Goal: Task Accomplishment & Management: Manage account settings

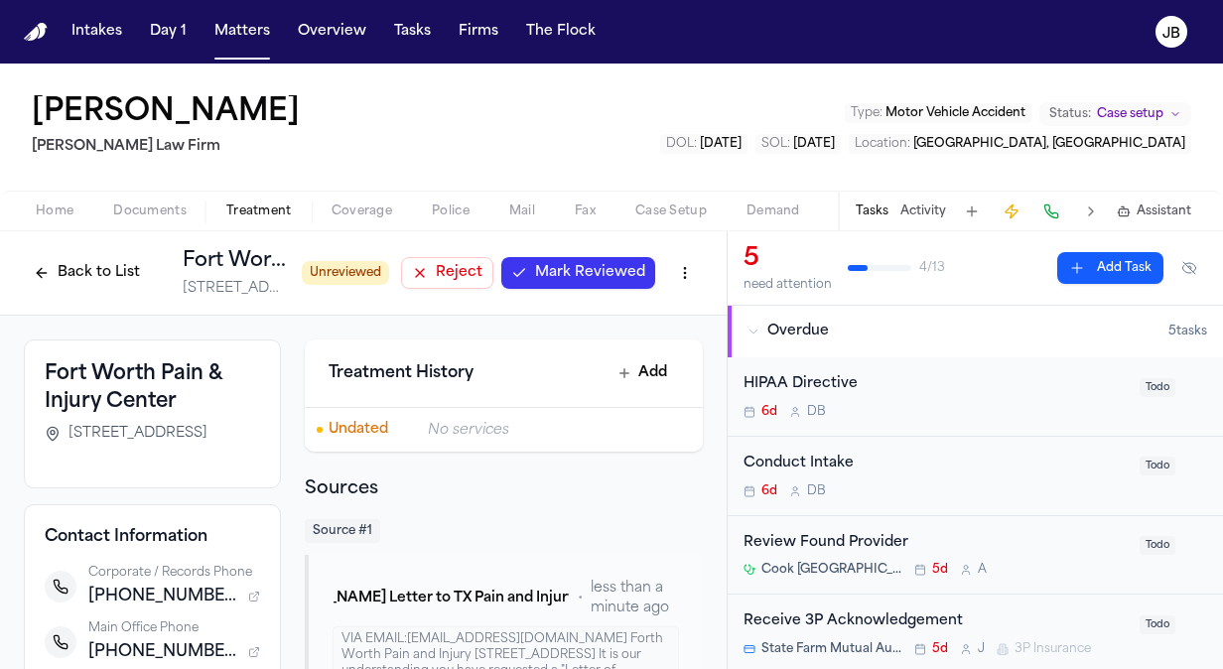
click at [600, 266] on span "Mark Reviewed" at bounding box center [590, 273] width 110 height 20
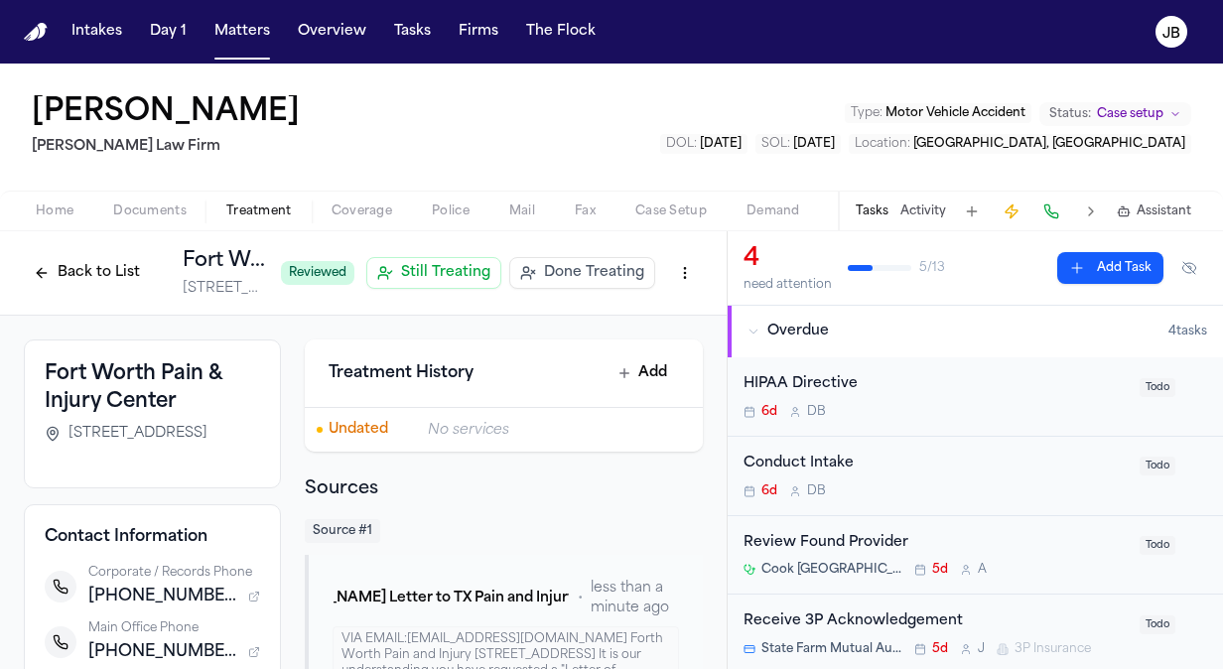
click at [65, 266] on button "Back to List" at bounding box center [87, 273] width 126 height 32
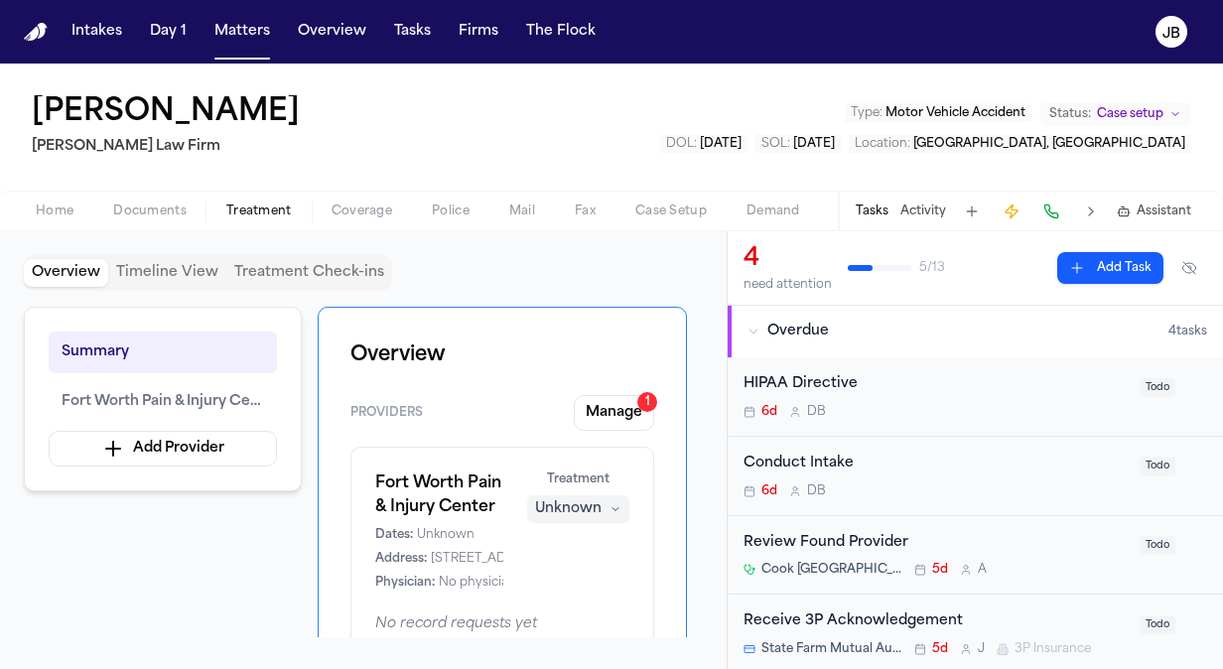
click at [151, 212] on span "Documents" at bounding box center [149, 212] width 73 height 16
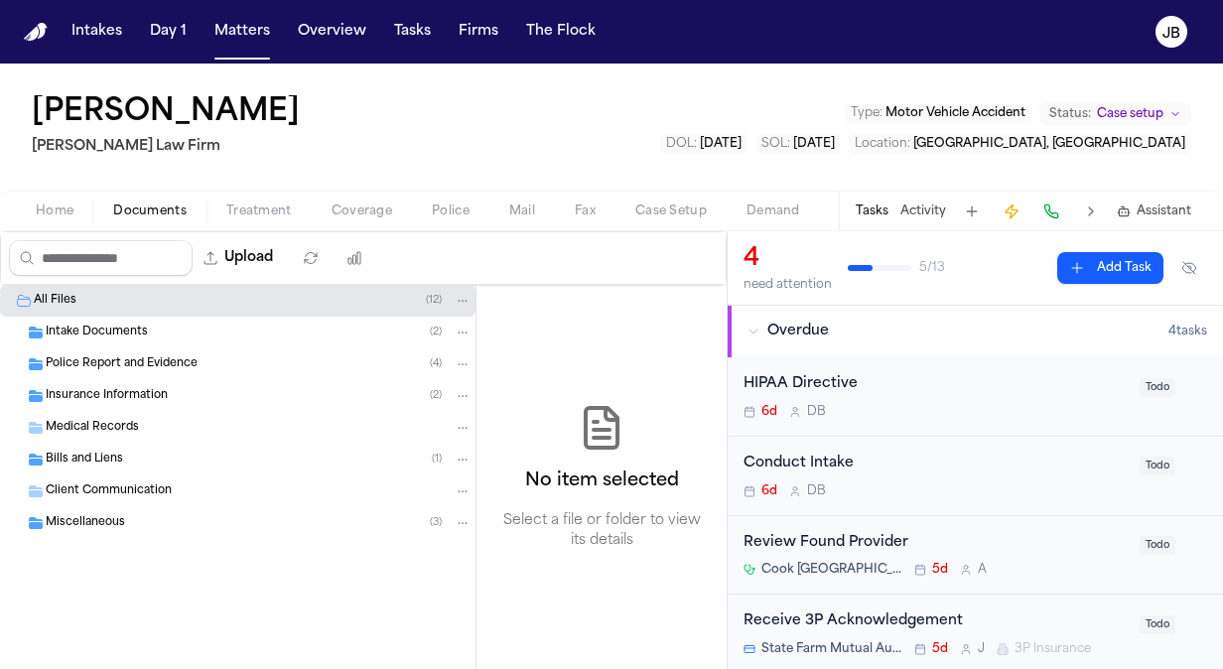
click at [123, 333] on span "Intake Documents" at bounding box center [97, 333] width 102 height 17
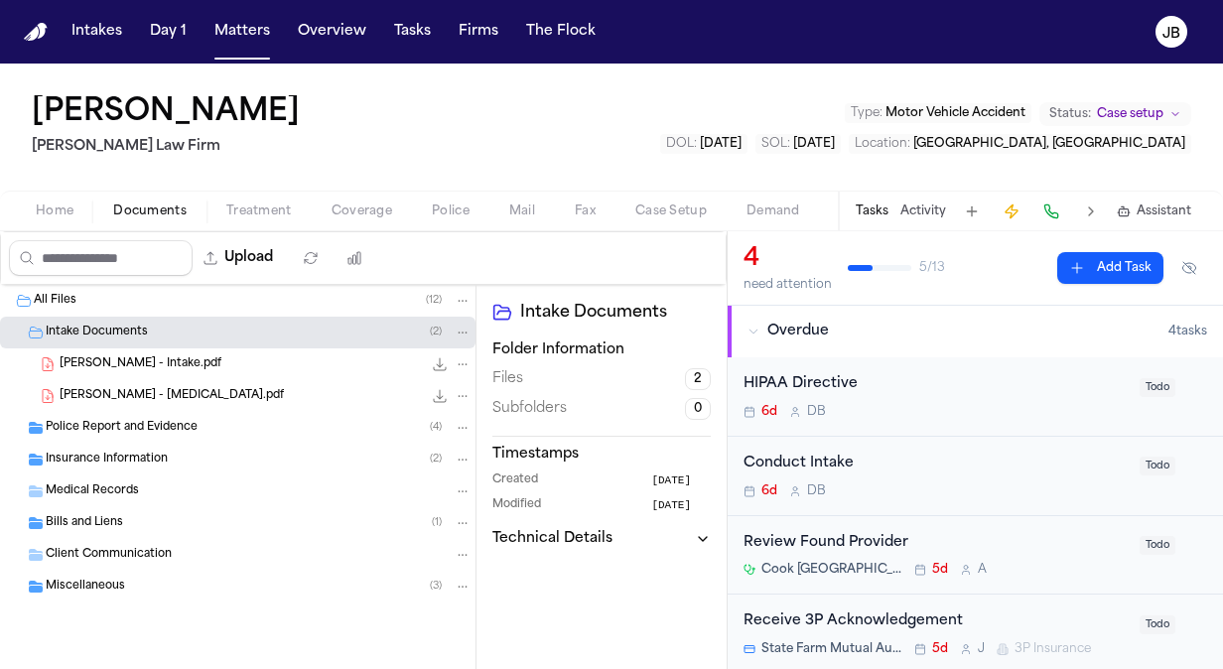
click at [211, 350] on div "[PERSON_NAME] - Intake.pdf 10.5 MB • PDF" at bounding box center [238, 364] width 476 height 32
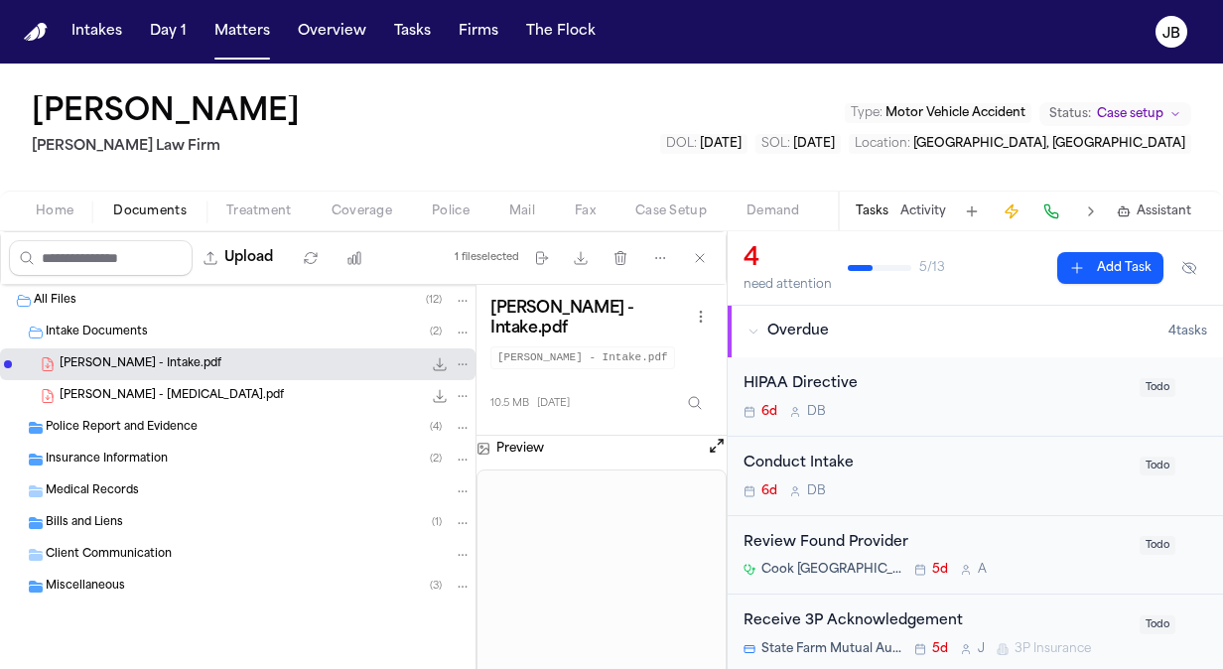
click at [435, 358] on icon "File: E. Lucio - Intake.pdf" at bounding box center [440, 364] width 16 height 16
click at [1116, 259] on button "Add Task" at bounding box center [1110, 268] width 106 height 32
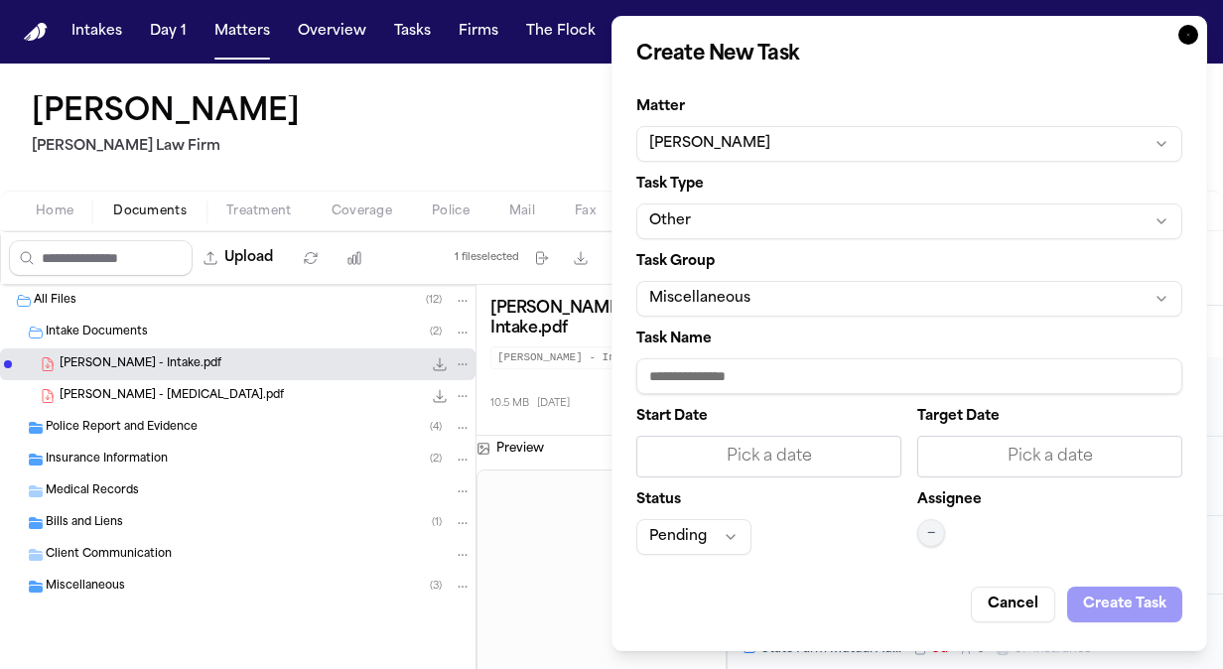
click at [957, 518] on div "Assignee —" at bounding box center [1049, 524] width 265 height 62
click at [927, 536] on span "—" at bounding box center [931, 533] width 8 height 16
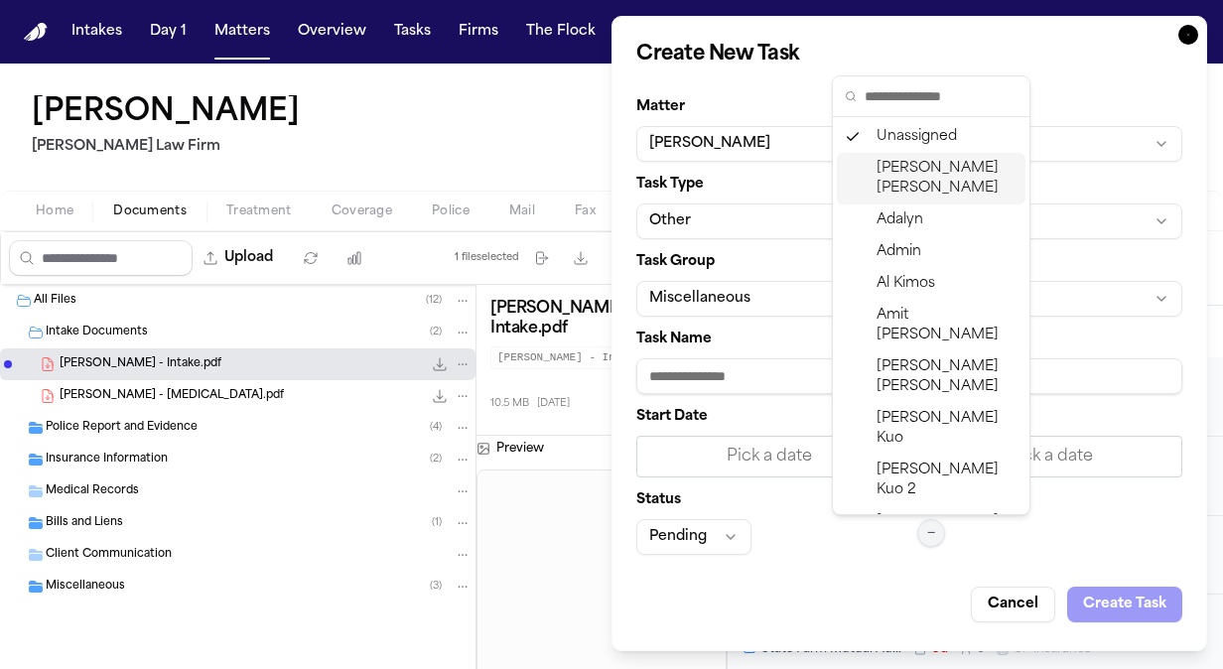
click at [920, 165] on span "[PERSON_NAME]" at bounding box center [947, 179] width 141 height 40
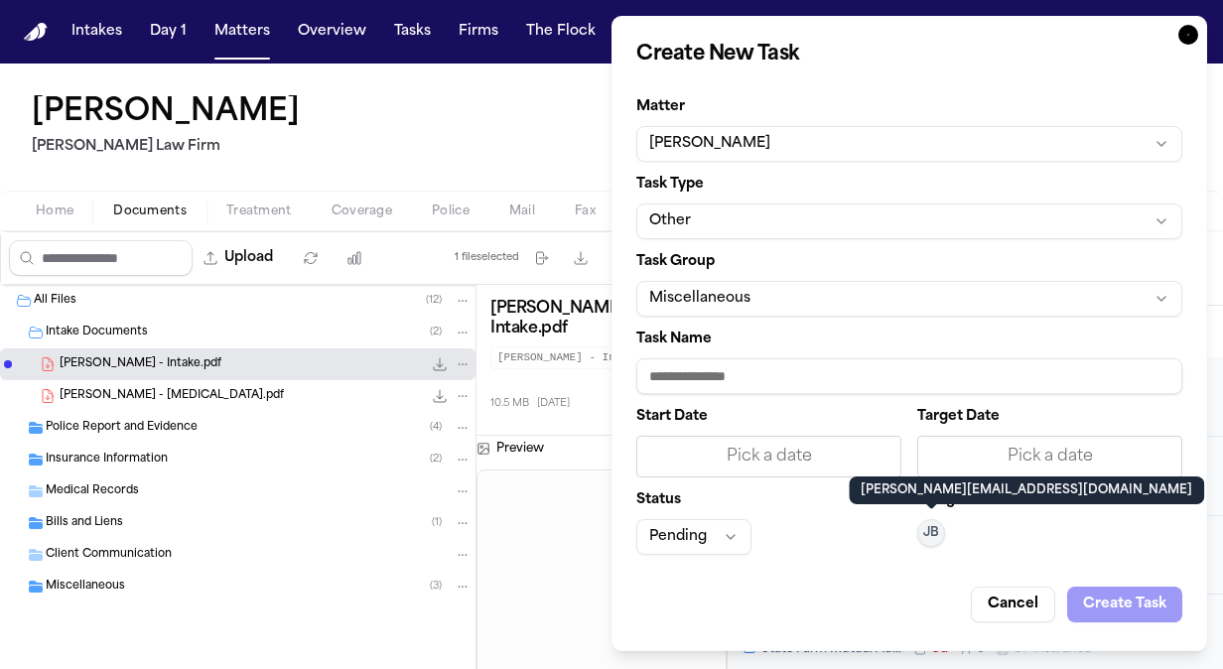
click at [751, 374] on input "Task Name" at bounding box center [909, 376] width 546 height 36
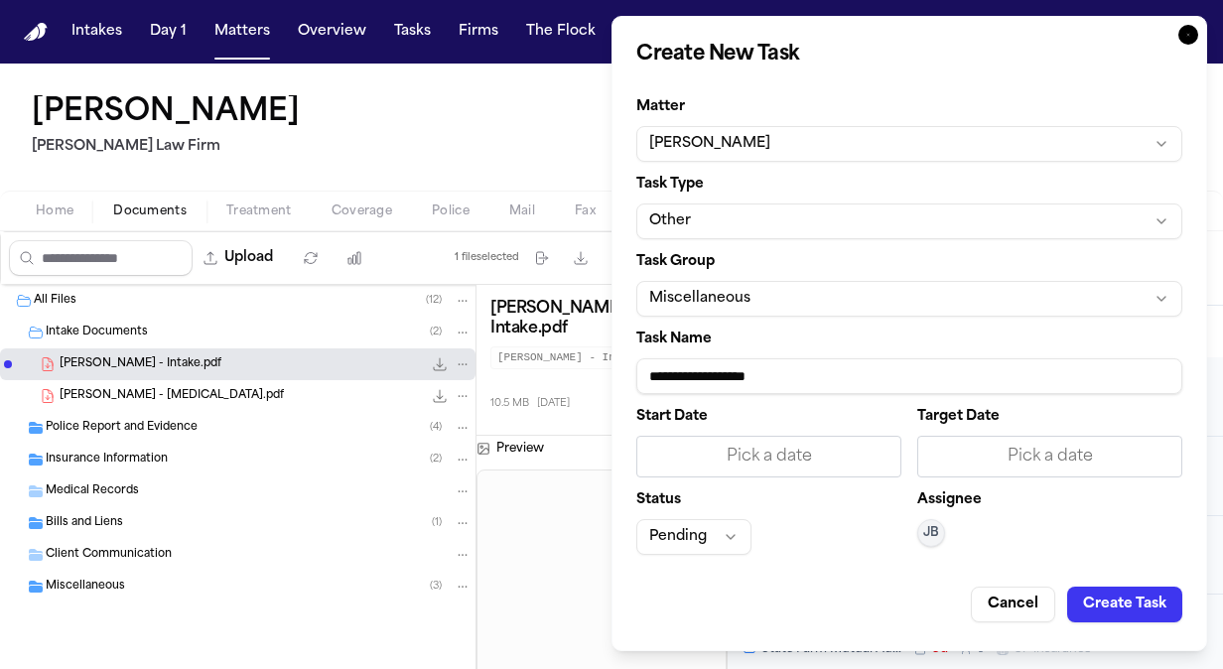
type input "**********"
click at [734, 292] on button "Miscellaneous" at bounding box center [909, 299] width 546 height 36
click at [734, 292] on html "Intakes Day 1 Matters Overview Tasks Firms The [PERSON_NAME] [PERSON_NAME] [PER…" at bounding box center [611, 334] width 1223 height 669
click at [775, 451] on div "Pick a date" at bounding box center [768, 457] width 239 height 24
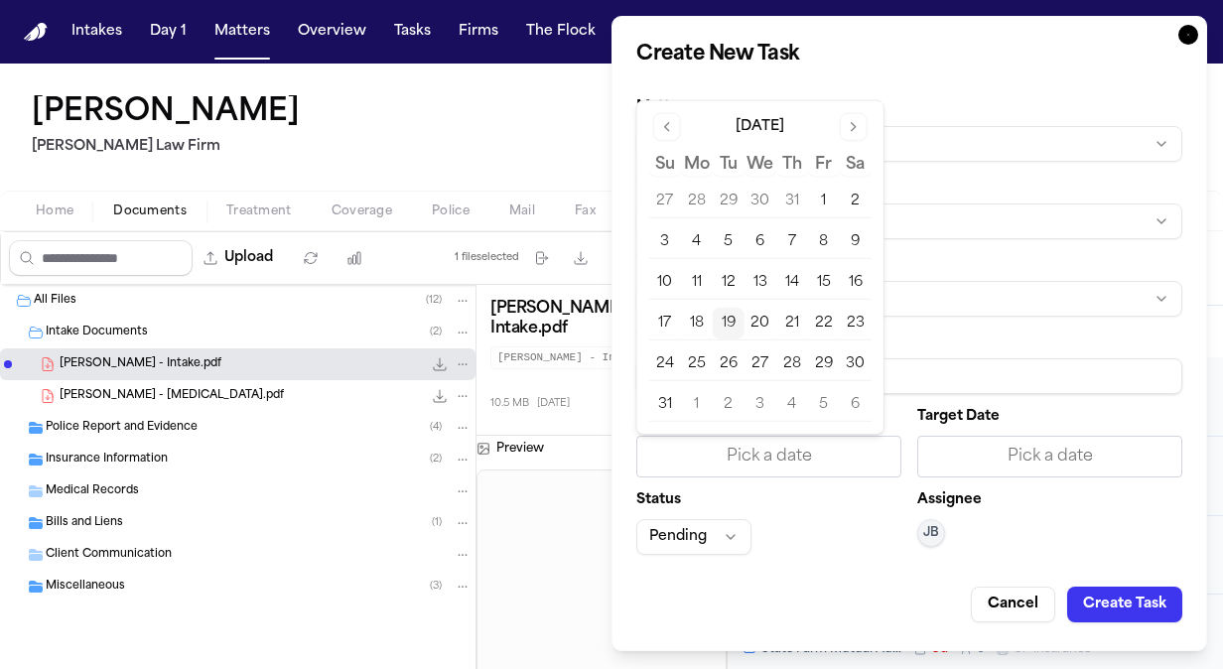
click at [758, 315] on button "20" at bounding box center [761, 324] width 32 height 32
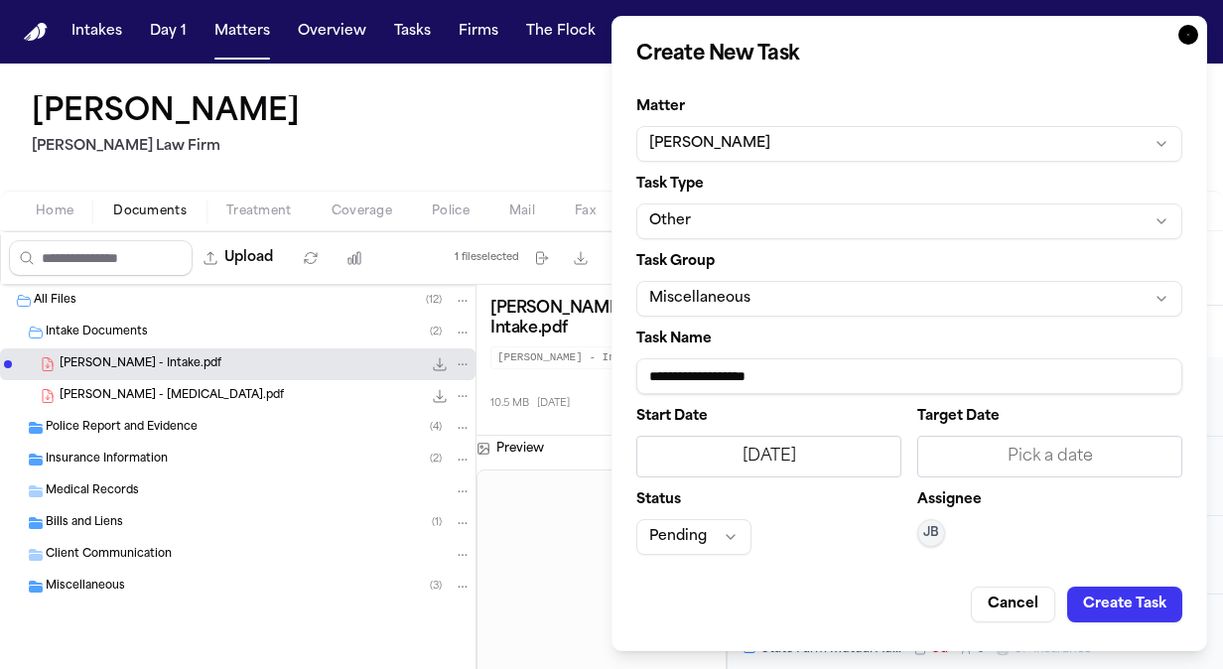
click at [1065, 456] on div "Pick a date" at bounding box center [1049, 457] width 239 height 24
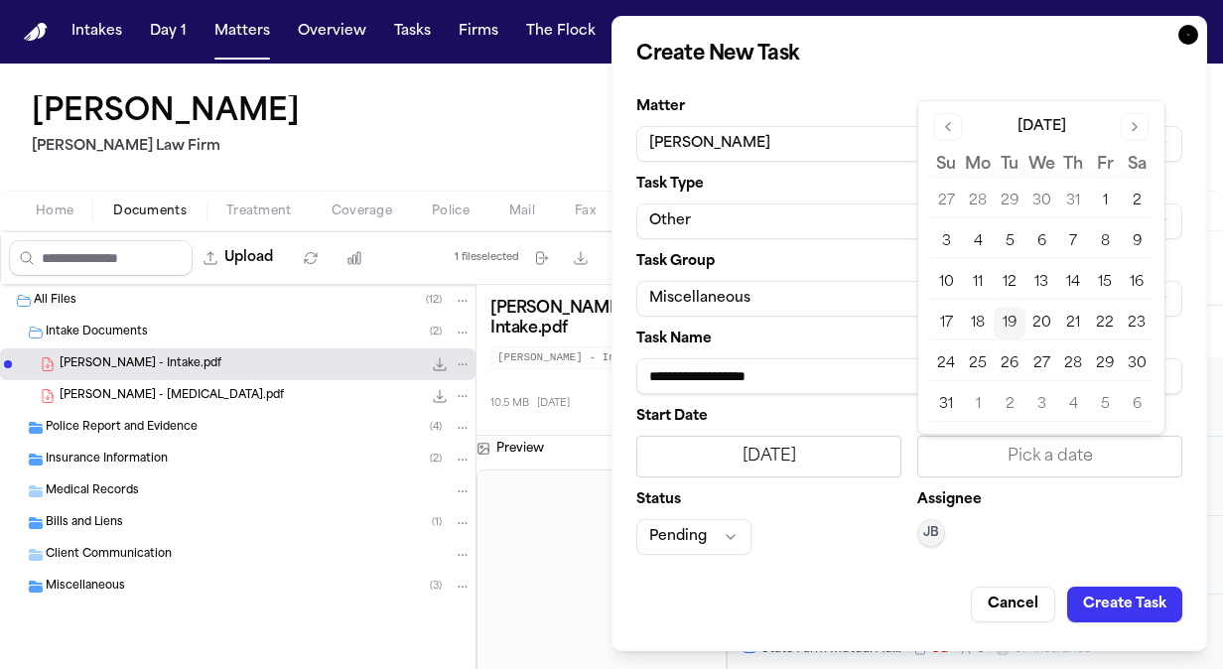
click at [1047, 316] on button "20" at bounding box center [1041, 324] width 32 height 32
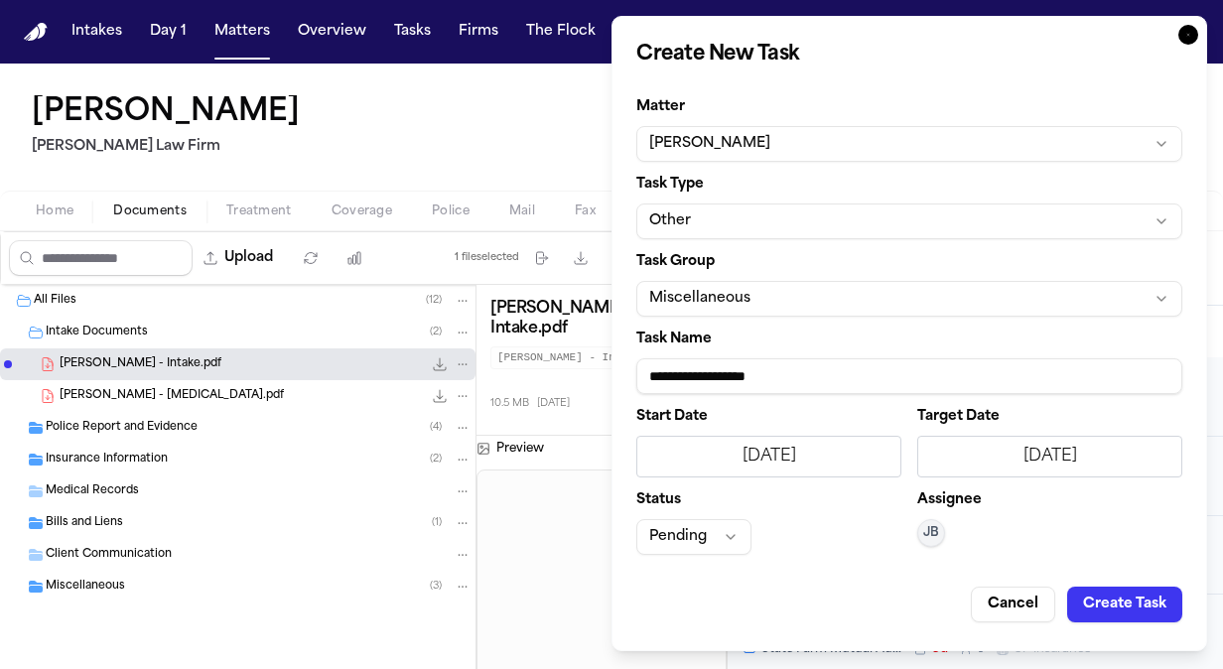
click at [1141, 600] on button "Create Task" at bounding box center [1124, 605] width 115 height 36
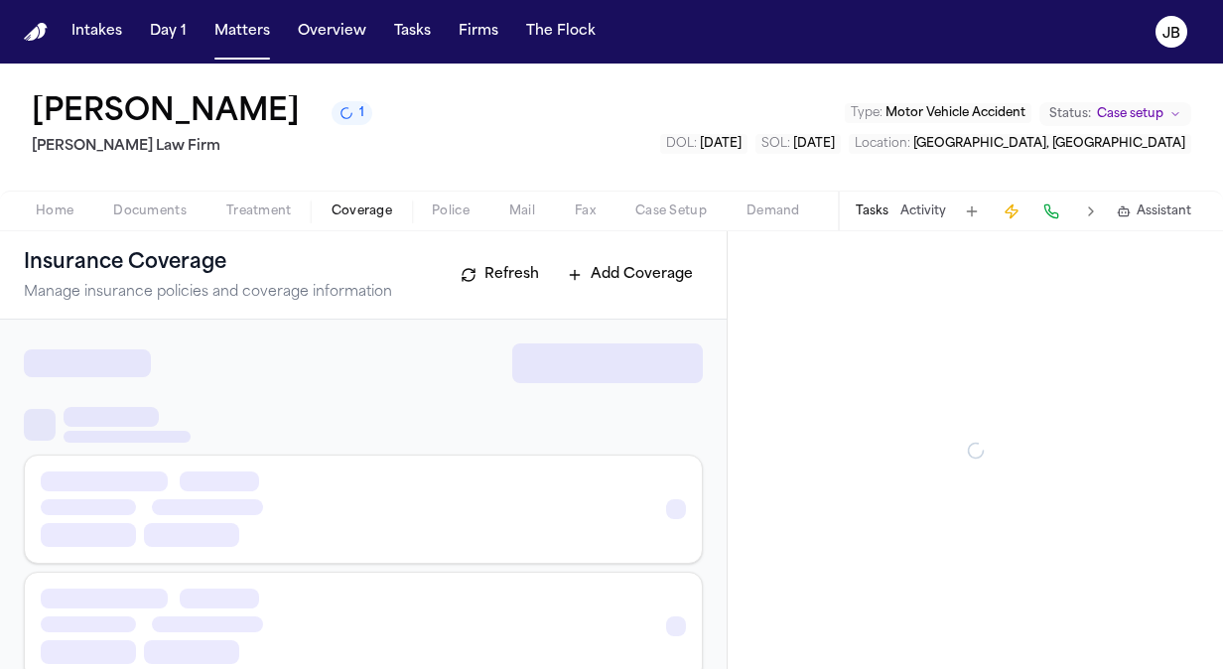
click at [373, 217] on span "Coverage" at bounding box center [362, 212] width 61 height 16
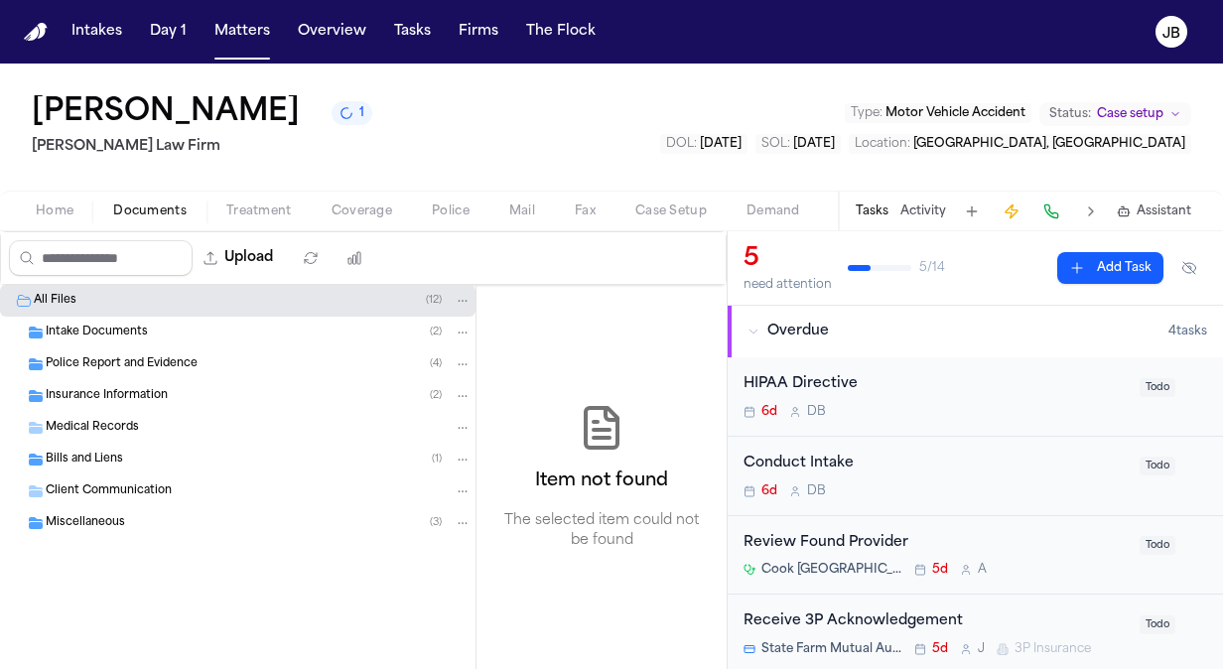
click at [153, 221] on span "button" at bounding box center [149, 222] width 97 height 2
click at [121, 359] on span "Police Report and Evidence" at bounding box center [122, 364] width 152 height 17
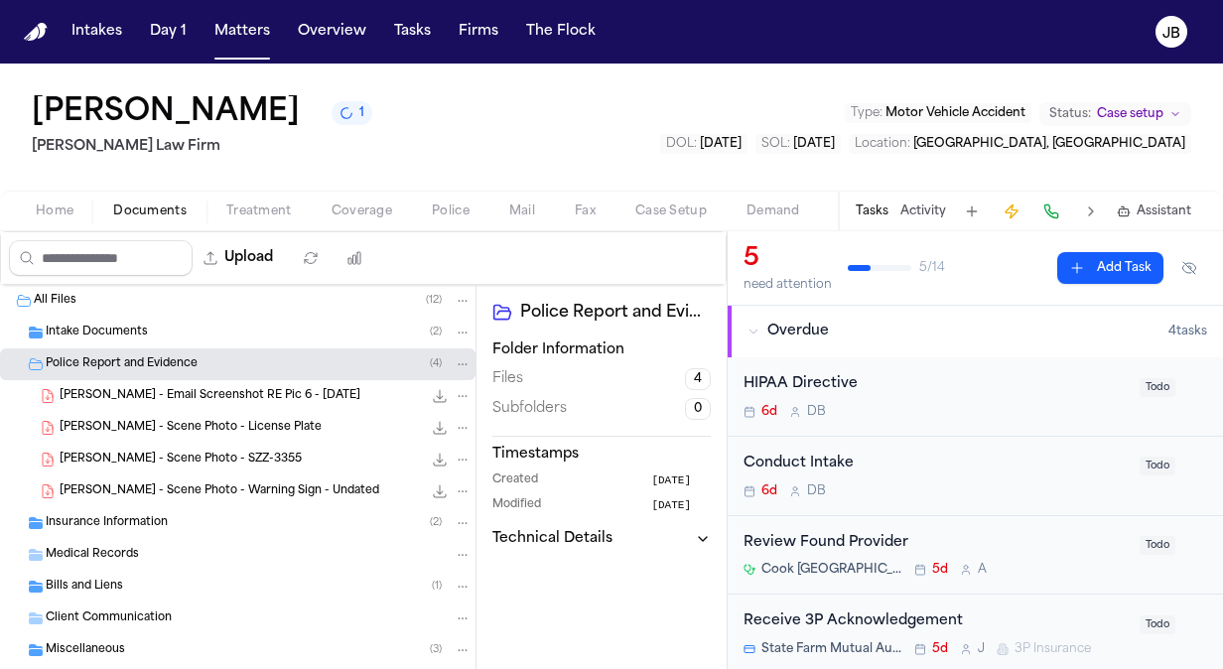
click at [145, 518] on span "Insurance Information" at bounding box center [107, 523] width 122 height 17
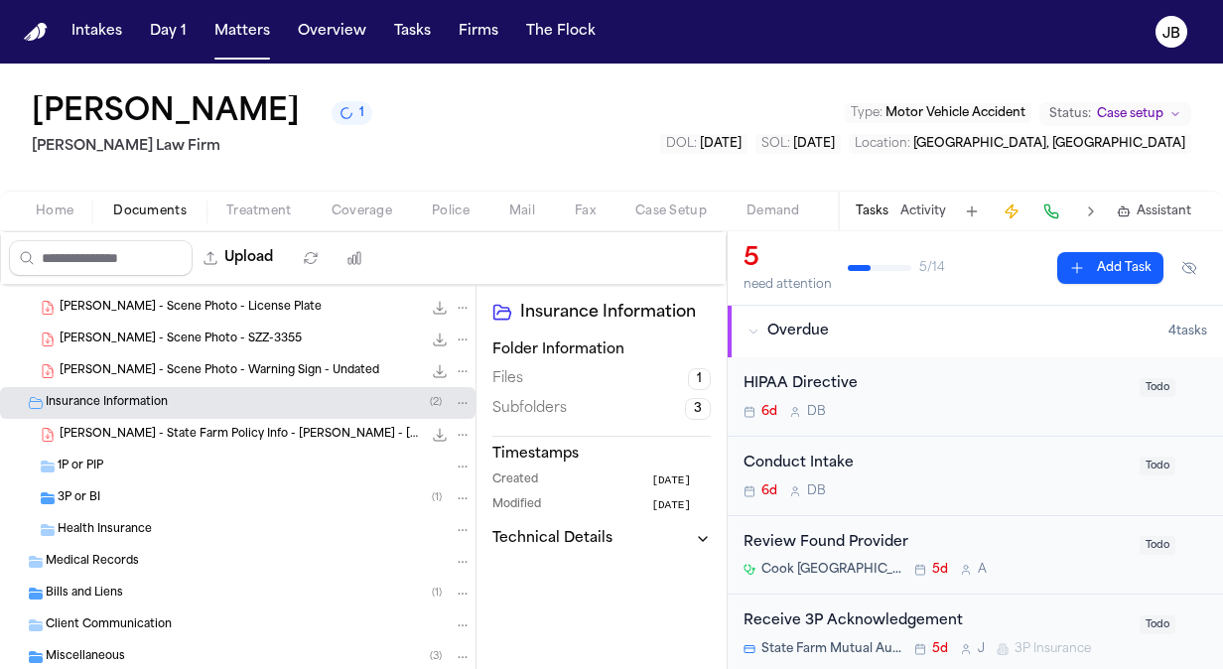
scroll to position [169, 0]
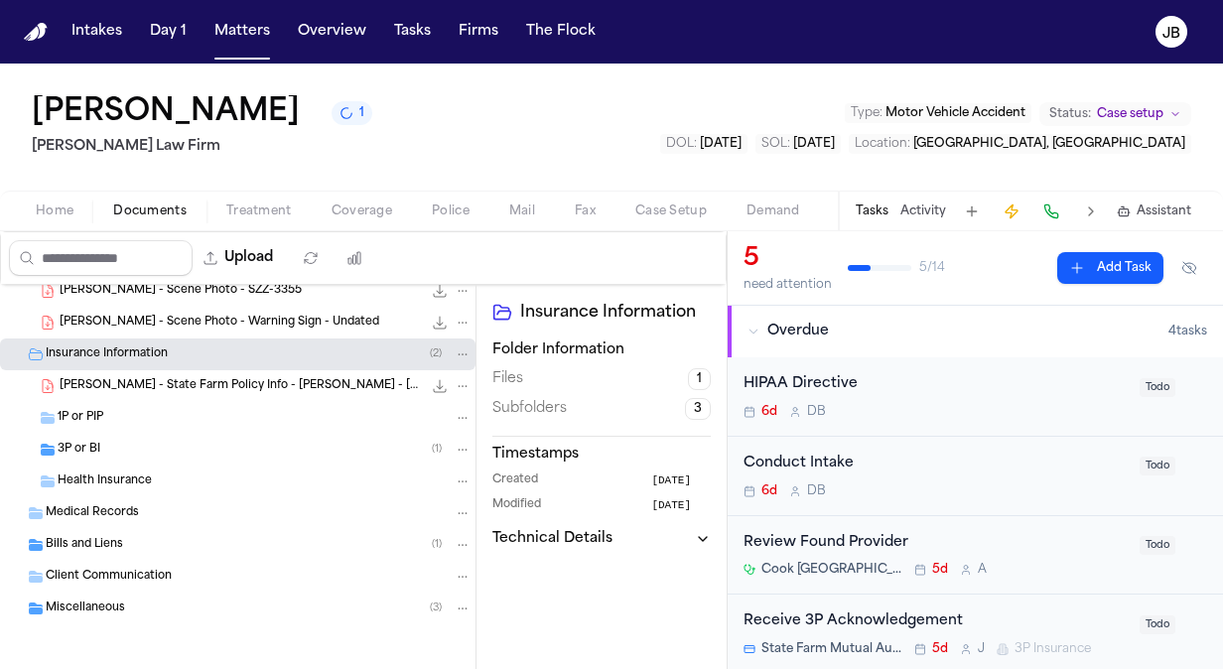
click at [109, 449] on div "3P or BI ( 1 )" at bounding box center [265, 450] width 414 height 18
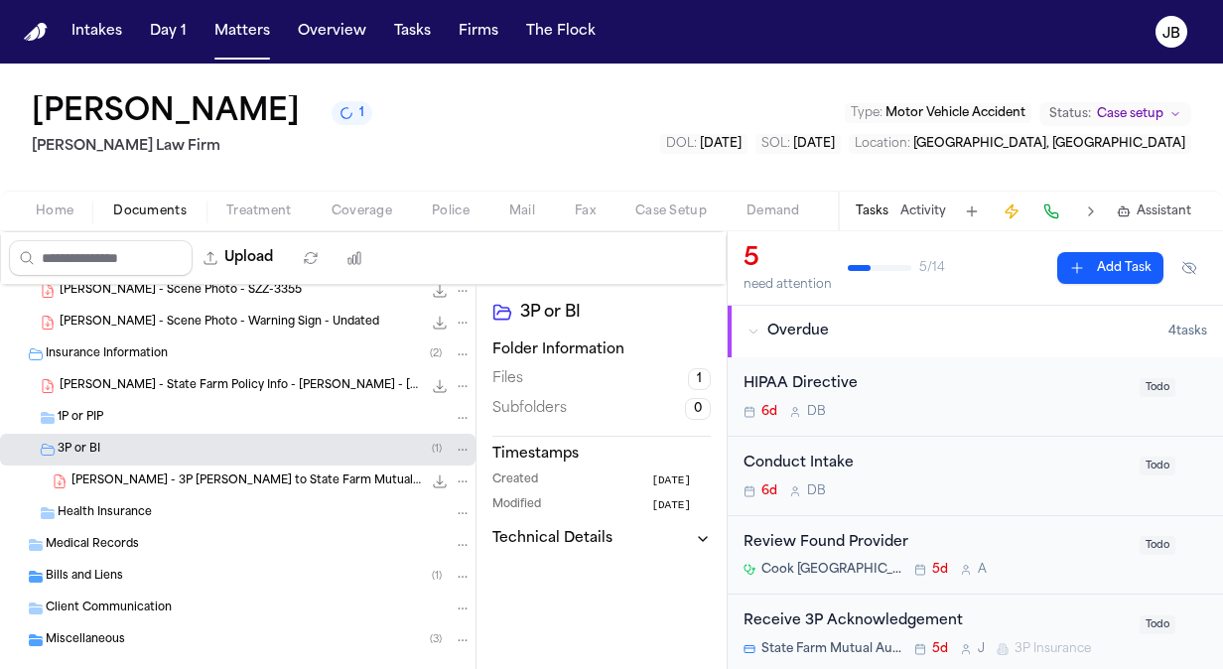
click at [432, 478] on icon "File: E. Lucio - 3P LOR to State Farm Mutual Automobile Insurance Company - 8.1…" at bounding box center [440, 482] width 16 height 16
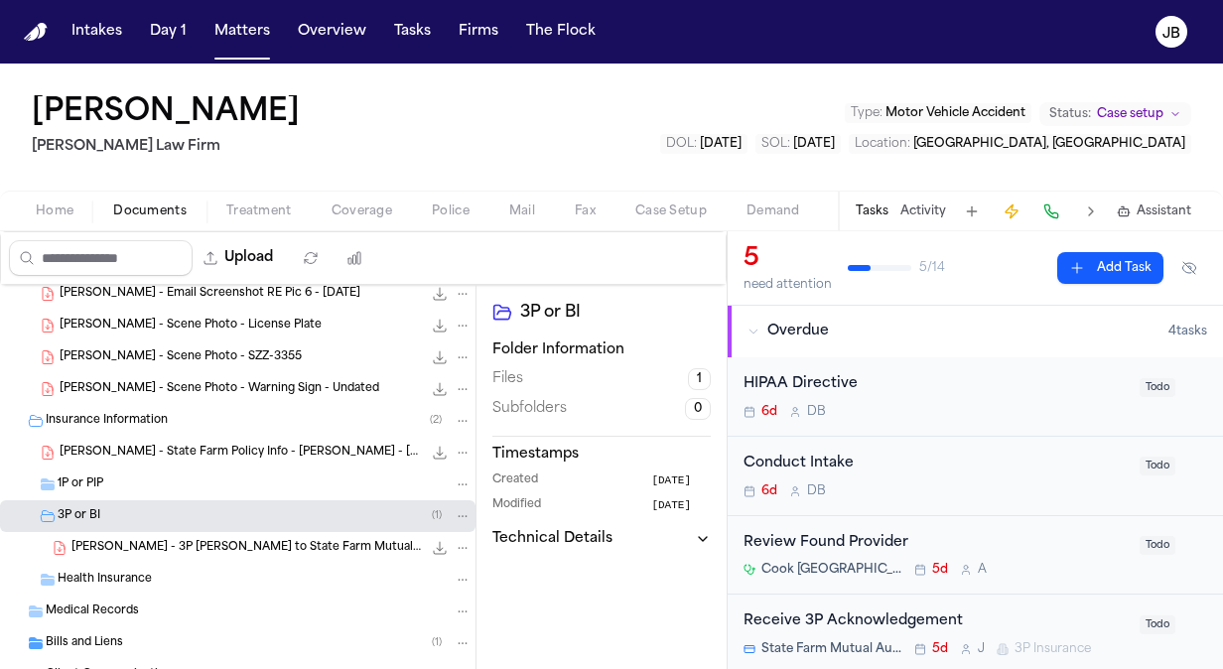
scroll to position [101, 0]
click at [449, 195] on div "Home Documents Treatment Coverage Police Mail Fax Case Setup Demand Workspaces …" at bounding box center [611, 211] width 1223 height 40
click at [444, 206] on span "Police" at bounding box center [451, 212] width 38 height 16
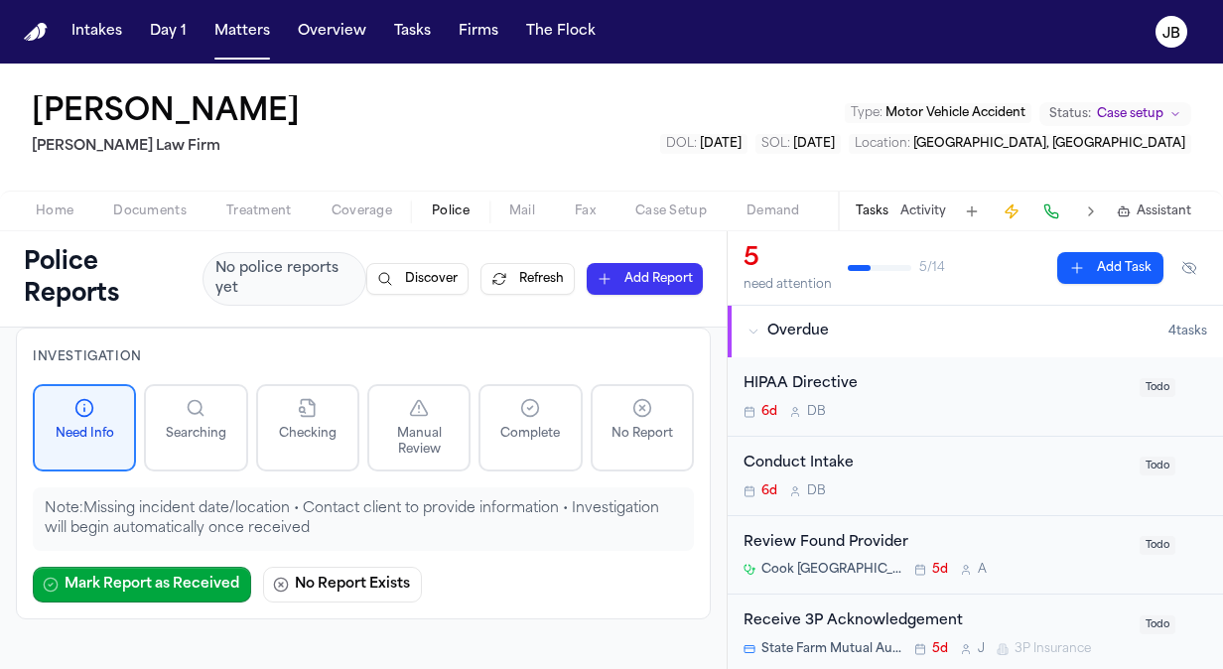
click at [140, 206] on span "Documents" at bounding box center [149, 212] width 73 height 16
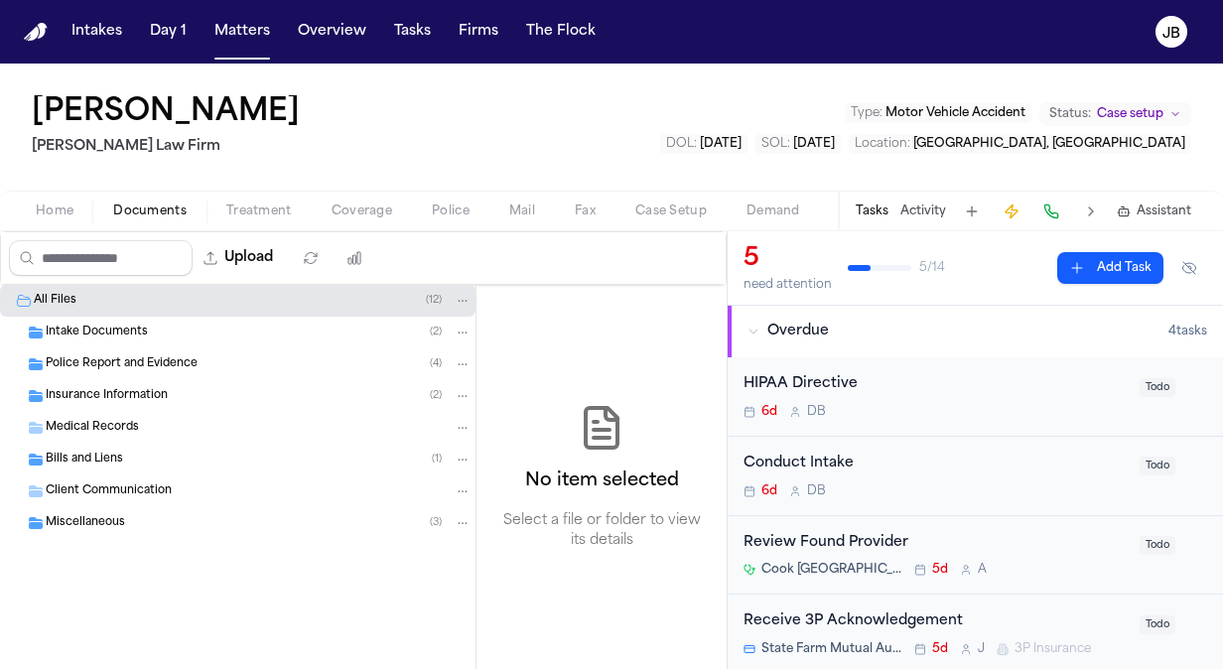
click at [174, 339] on div "Intake Documents ( 2 )" at bounding box center [259, 333] width 426 height 18
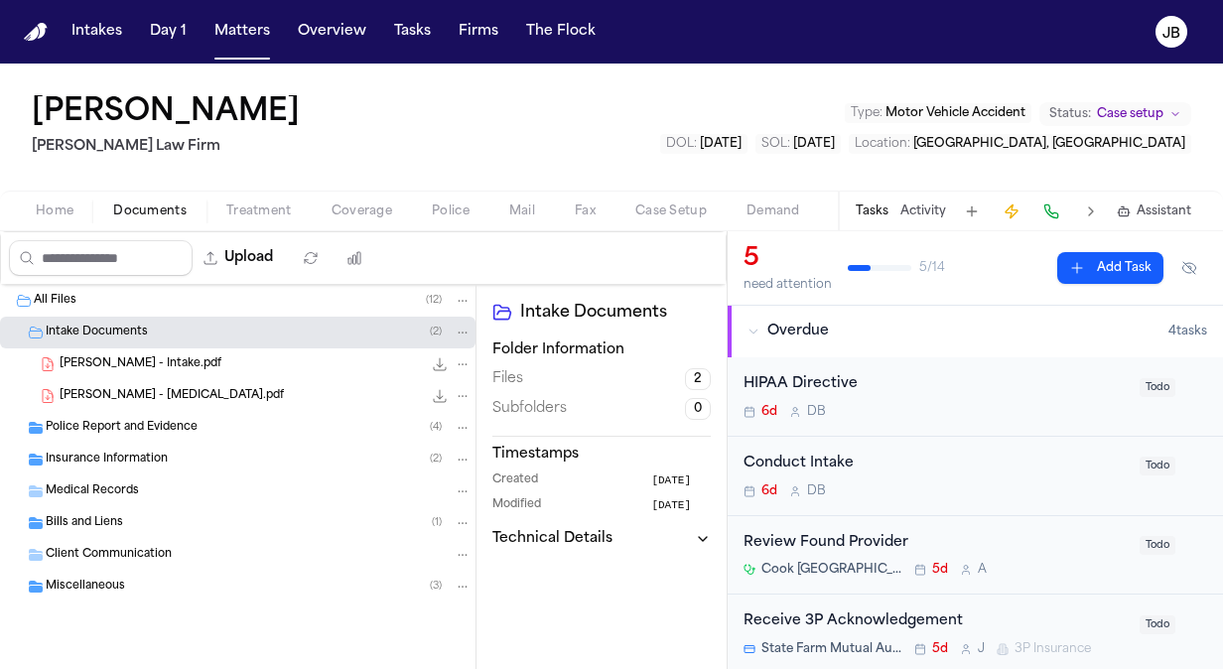
click at [129, 432] on span "Police Report and Evidence" at bounding box center [122, 428] width 152 height 17
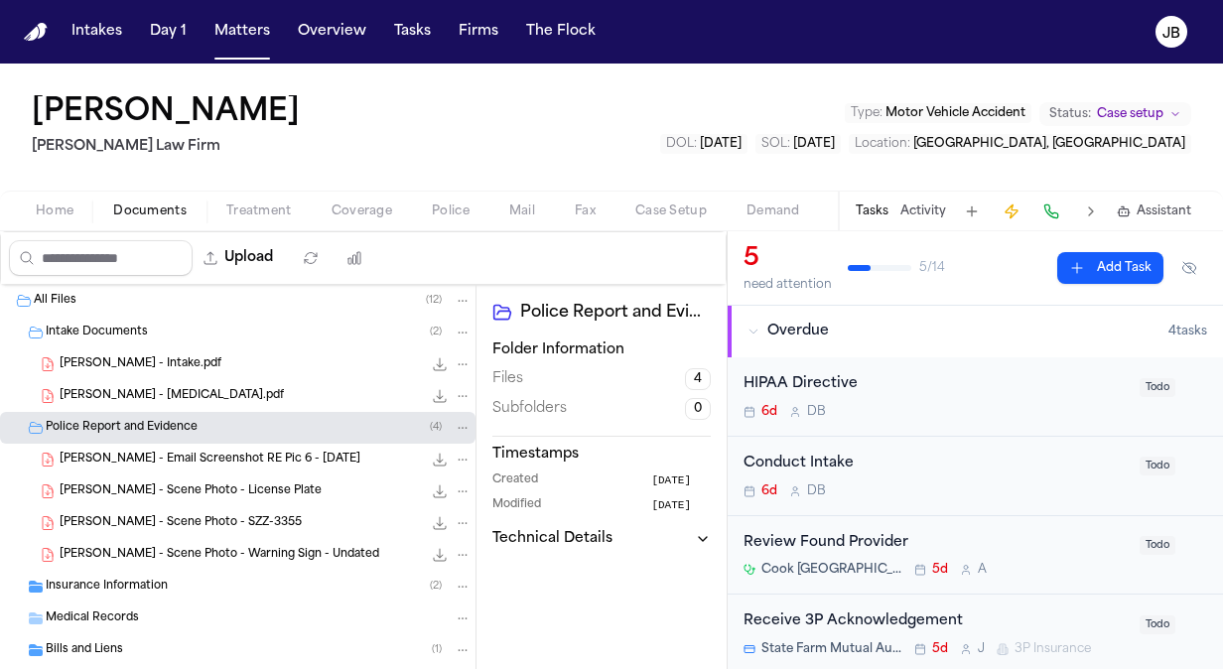
click at [249, 461] on span "[PERSON_NAME] - Email Screenshot RE Pic 6 - [DATE]" at bounding box center [210, 460] width 301 height 17
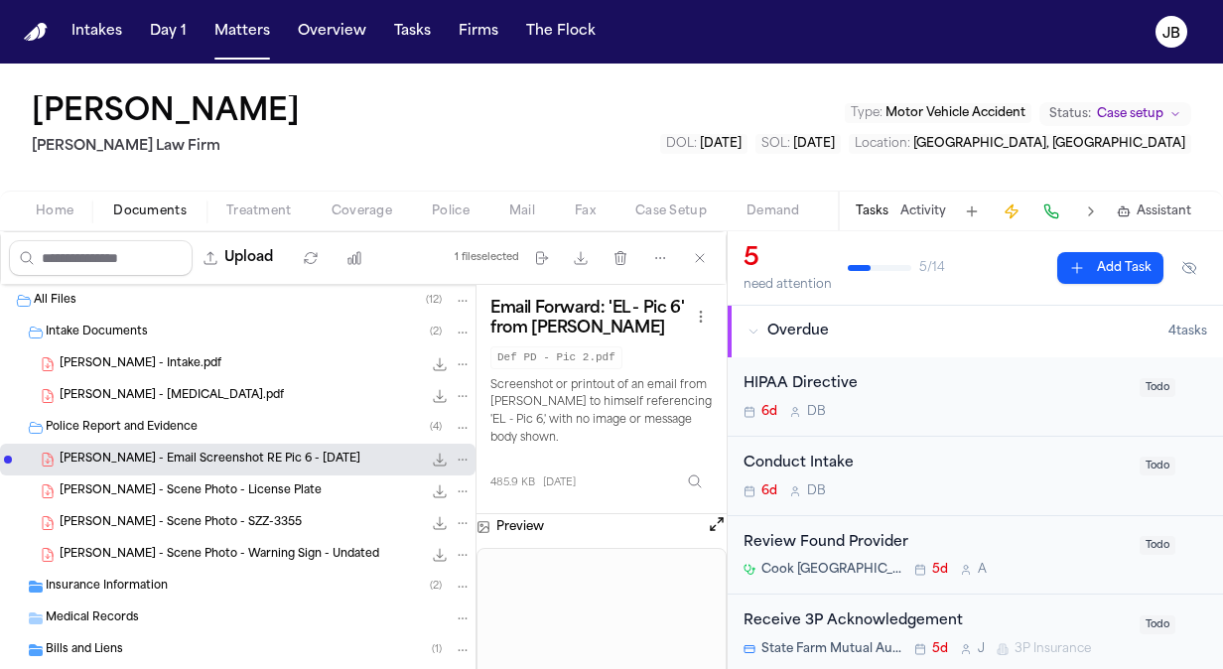
click at [719, 509] on div "Email Forward: 'EL - Pic 6' from [PERSON_NAME] Def PD - Pic 2.pdf Screenshot or…" at bounding box center [602, 399] width 250 height 229
click at [715, 522] on button "Open preview" at bounding box center [717, 524] width 20 height 20
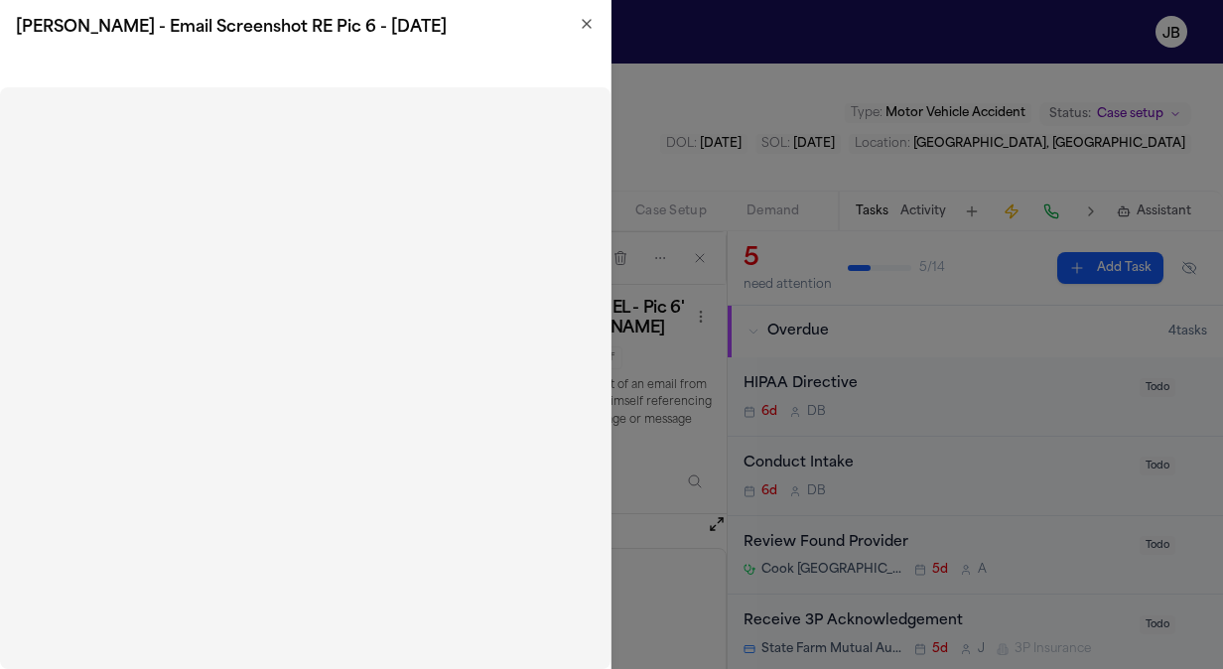
click at [586, 28] on icon "button" at bounding box center [587, 24] width 16 height 16
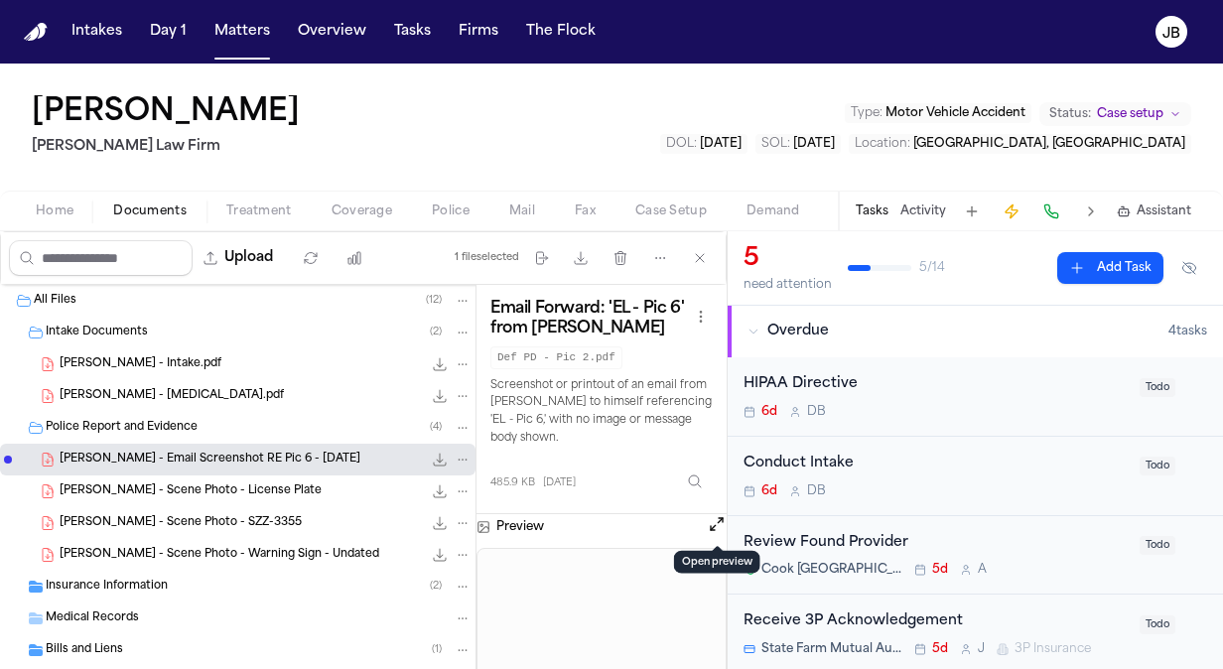
click at [210, 355] on div "[PERSON_NAME] - Intake.pdf 10.5 MB • PDF" at bounding box center [266, 364] width 412 height 20
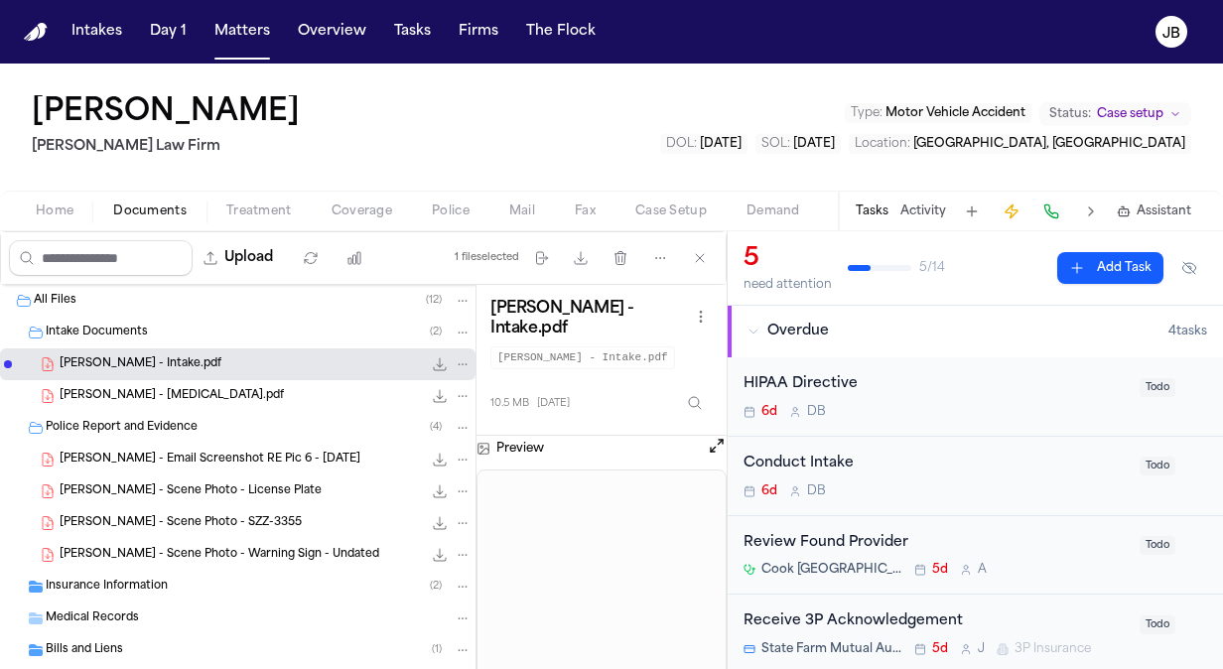
click at [715, 441] on button at bounding box center [717, 449] width 20 height 26
click at [715, 436] on button "Open preview" at bounding box center [717, 446] width 20 height 20
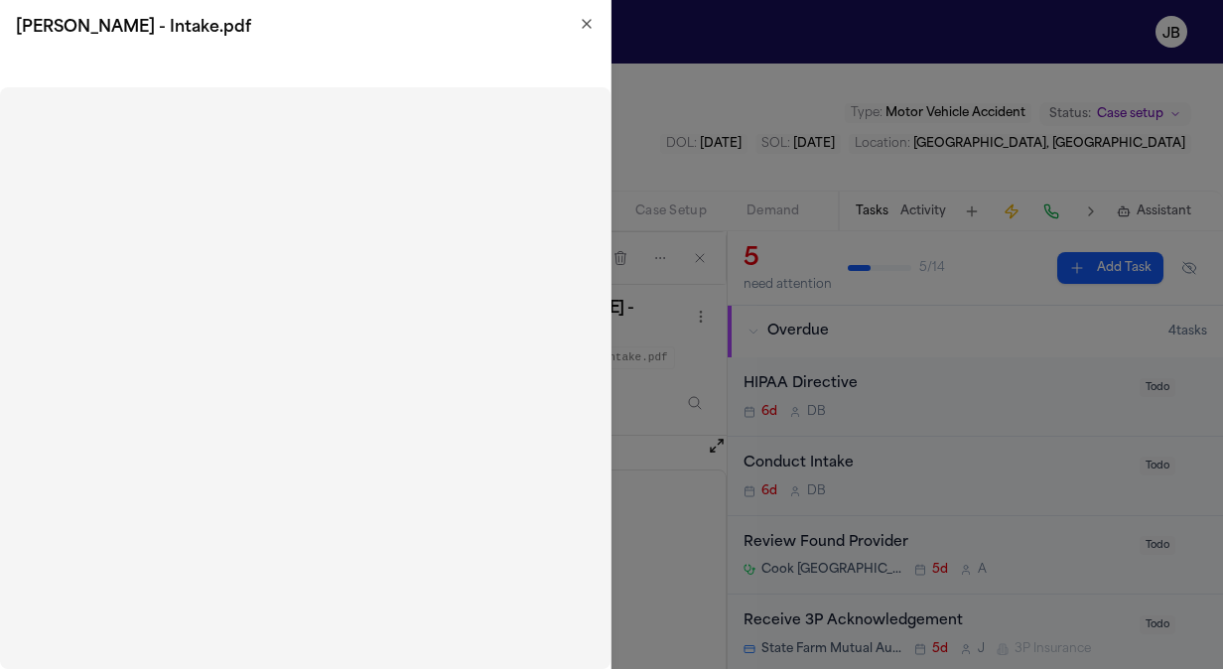
click at [582, 30] on icon "button" at bounding box center [587, 24] width 16 height 16
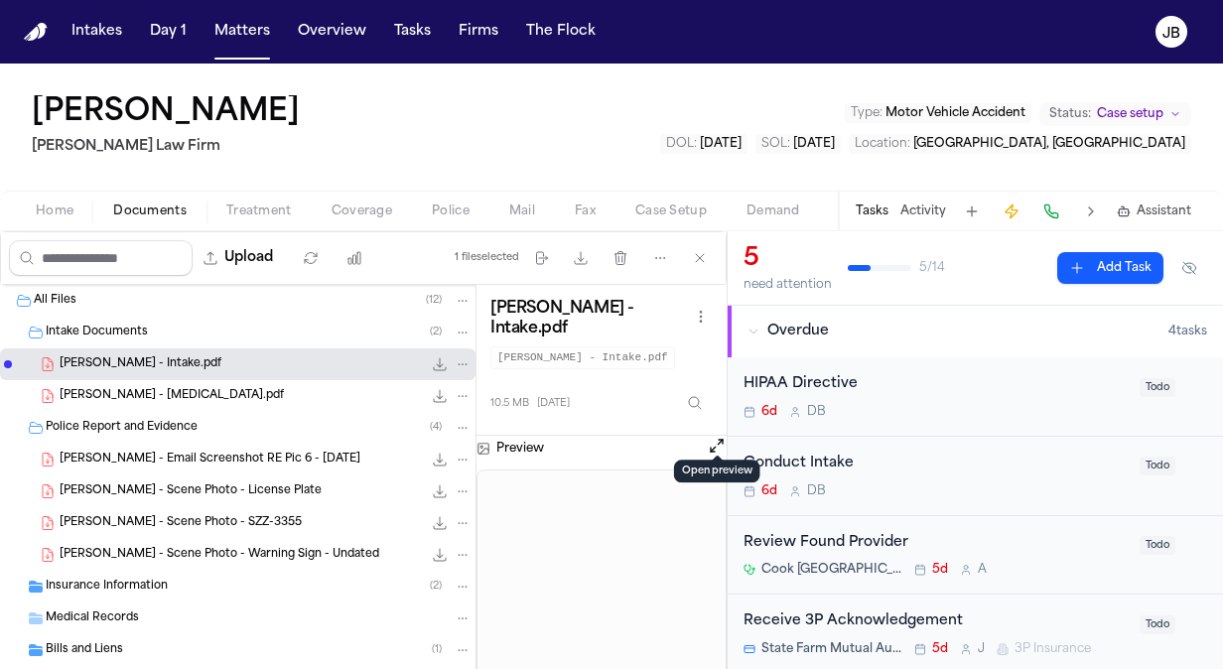
click at [922, 215] on button "Activity" at bounding box center [923, 212] width 46 height 16
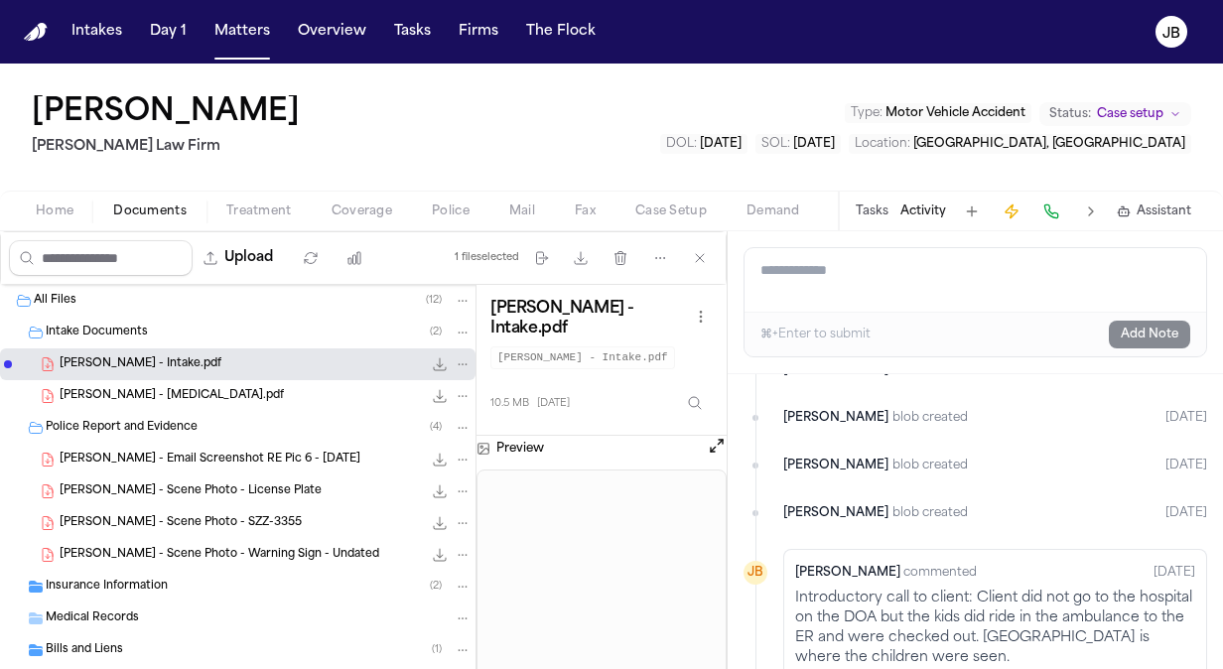
scroll to position [2216, 0]
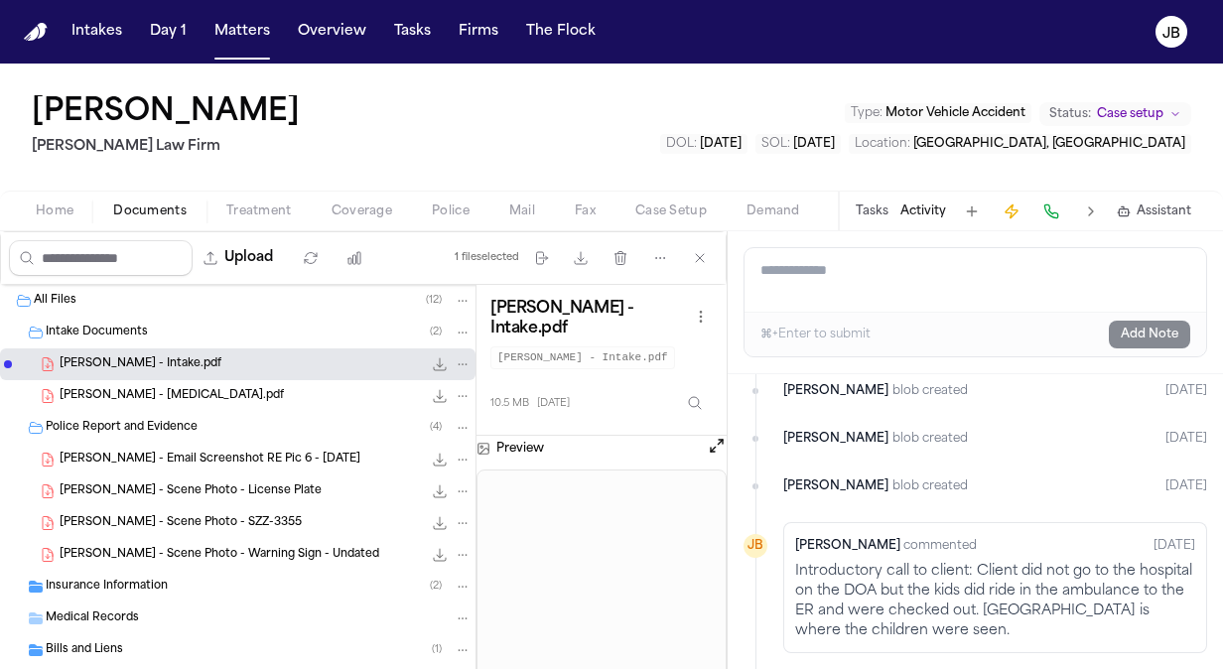
click at [240, 181] on div "[PERSON_NAME] [PERSON_NAME] Law Firm Type : Motor Vehicle Accident Status: Case…" at bounding box center [611, 127] width 1223 height 127
click at [69, 214] on span "Home" at bounding box center [55, 212] width 38 height 16
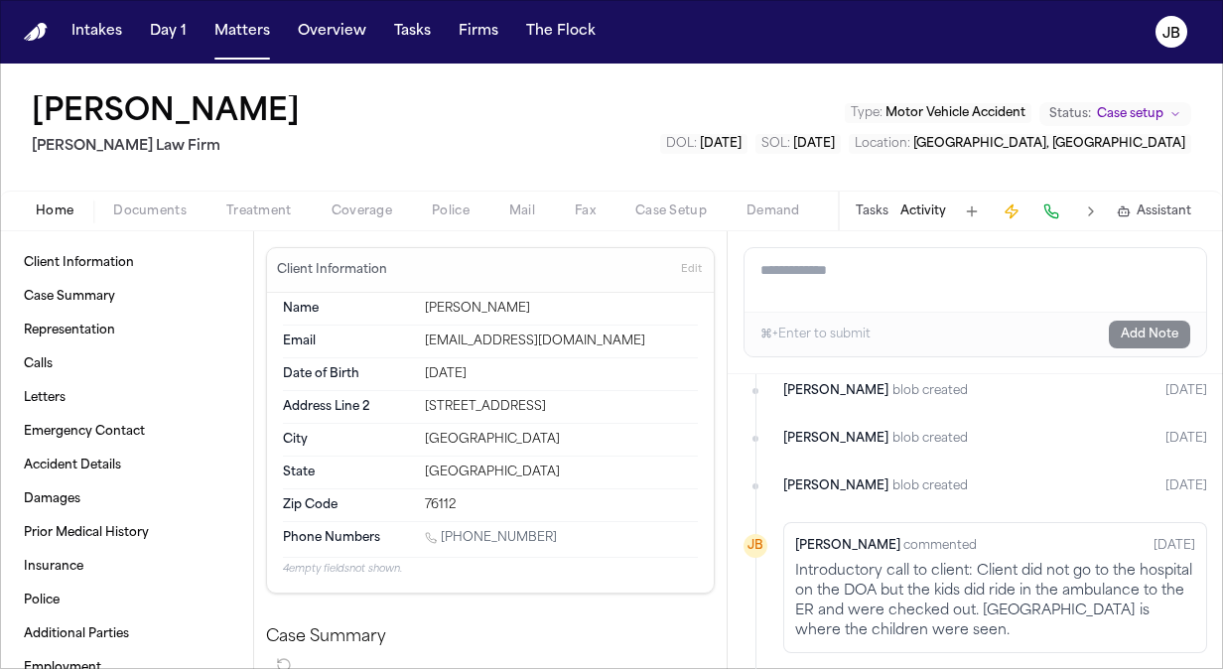
drag, startPoint x: 543, startPoint y: 532, endPoint x: 443, endPoint y: 540, distance: 100.6
click at [443, 540] on div "[PHONE_NUMBER]" at bounding box center [561, 539] width 273 height 19
copy link "[PHONE_NUMBER]"
click at [237, 30] on button "Matters" at bounding box center [241, 32] width 71 height 36
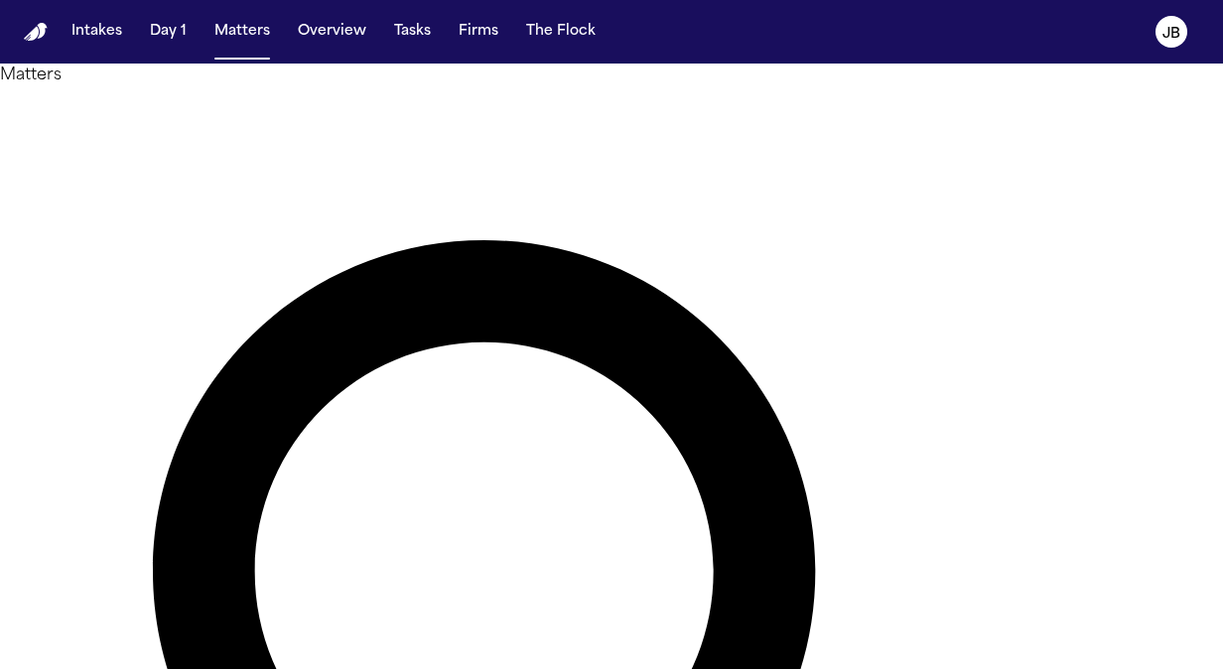
type input "*****"
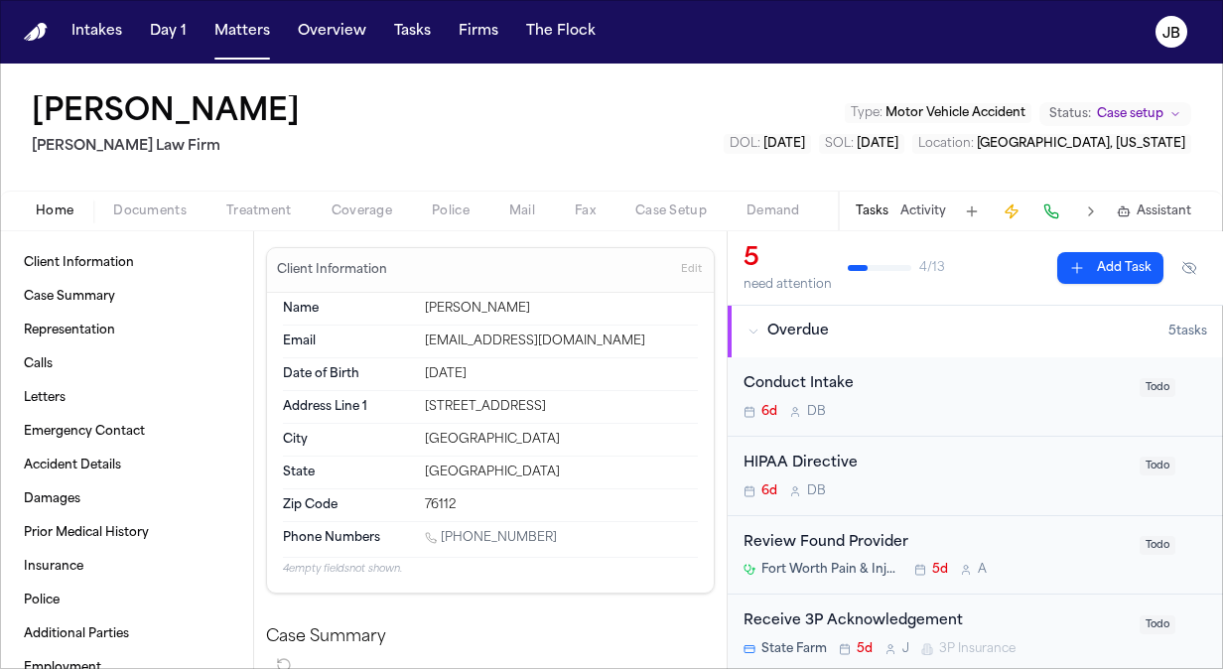
drag, startPoint x: 535, startPoint y: 534, endPoint x: 445, endPoint y: 537, distance: 90.4
click at [445, 537] on div "[PHONE_NUMBER]" at bounding box center [561, 539] width 273 height 19
copy link "[PHONE_NUMBER]"
click at [247, 26] on button "Matters" at bounding box center [241, 32] width 71 height 36
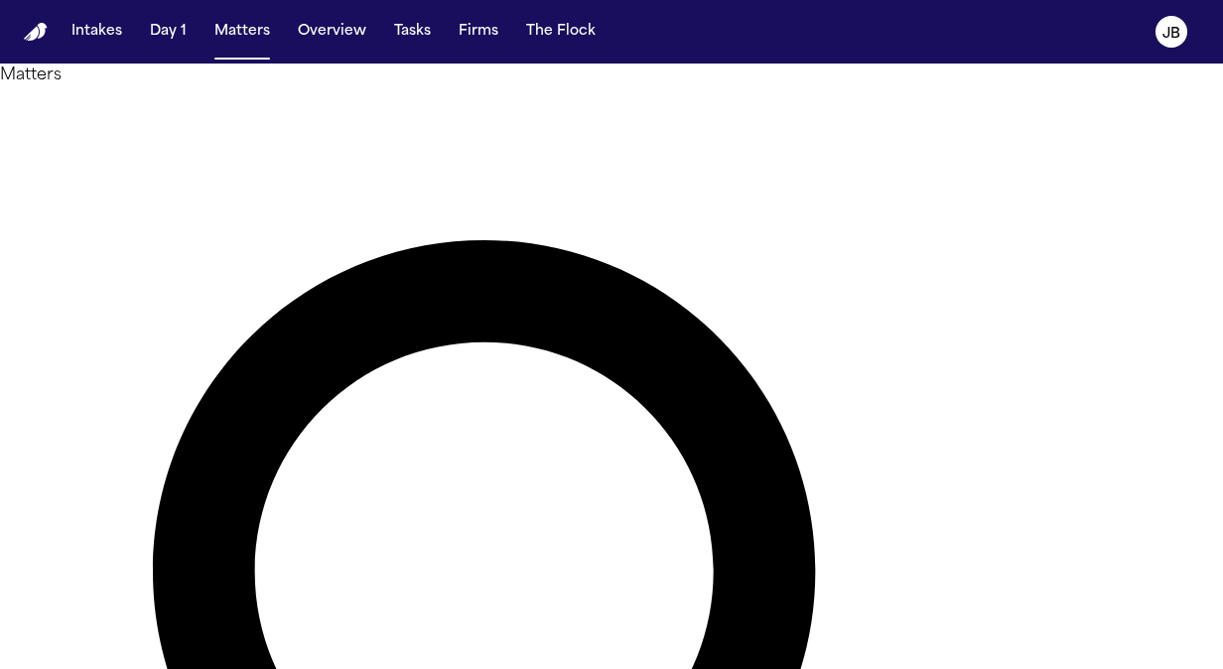
type input "*********"
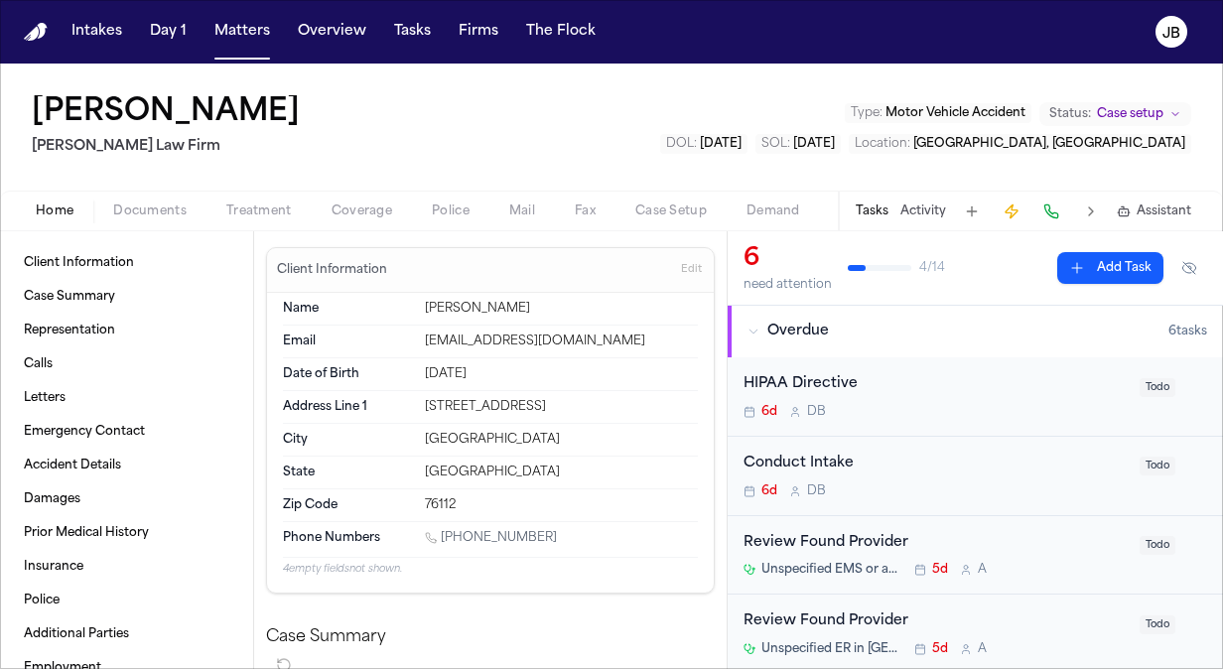
drag, startPoint x: 553, startPoint y: 528, endPoint x: 442, endPoint y: 530, distance: 111.2
click at [442, 530] on div "[PHONE_NUMBER]" at bounding box center [561, 539] width 273 height 19
copy link "[PHONE_NUMBER]"
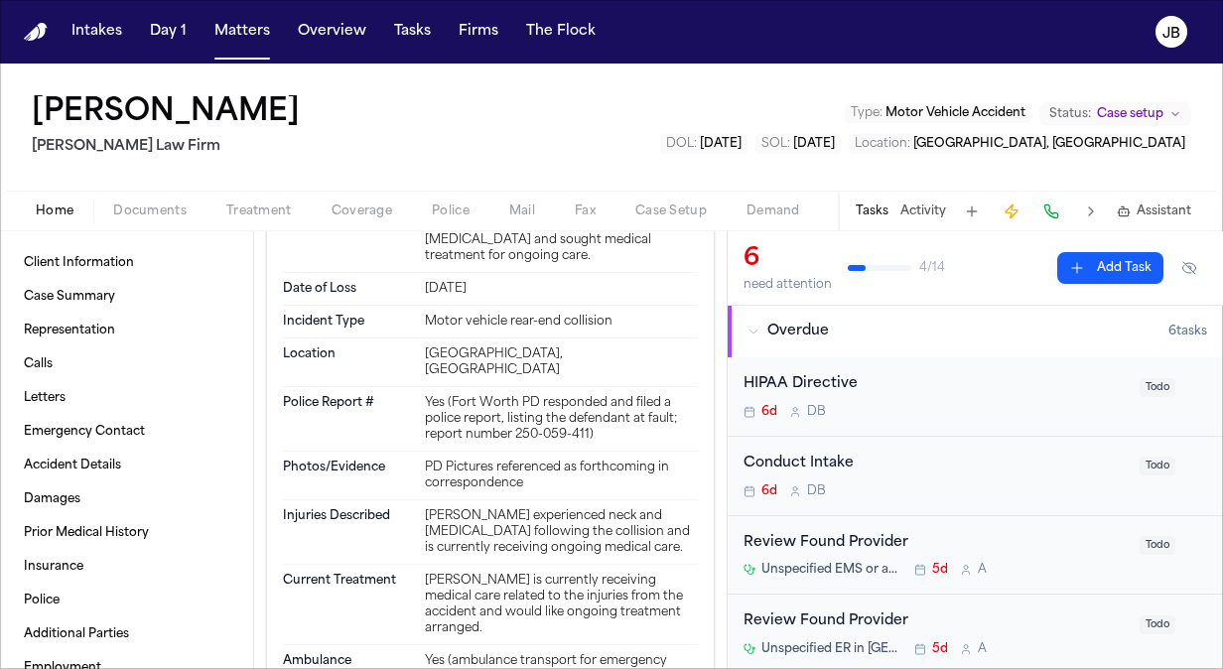
scroll to position [1503, 0]
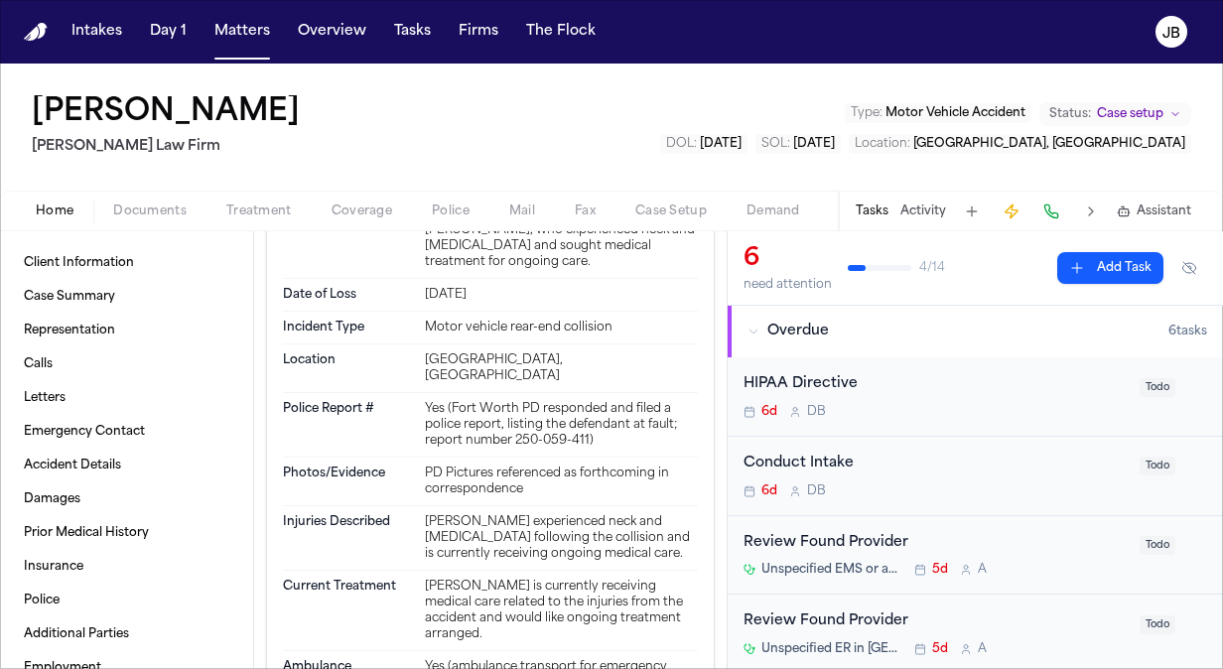
drag, startPoint x: 421, startPoint y: 300, endPoint x: 618, endPoint y: 456, distance: 251.6
click at [618, 279] on div "Description On [DATE], [PERSON_NAME] was a passenger in a vehicle lawfully stop…" at bounding box center [490, 183] width 415 height 192
copy div "On [DATE], [PERSON_NAME] was a passenger in a vehicle lawfully stopped at a red…"
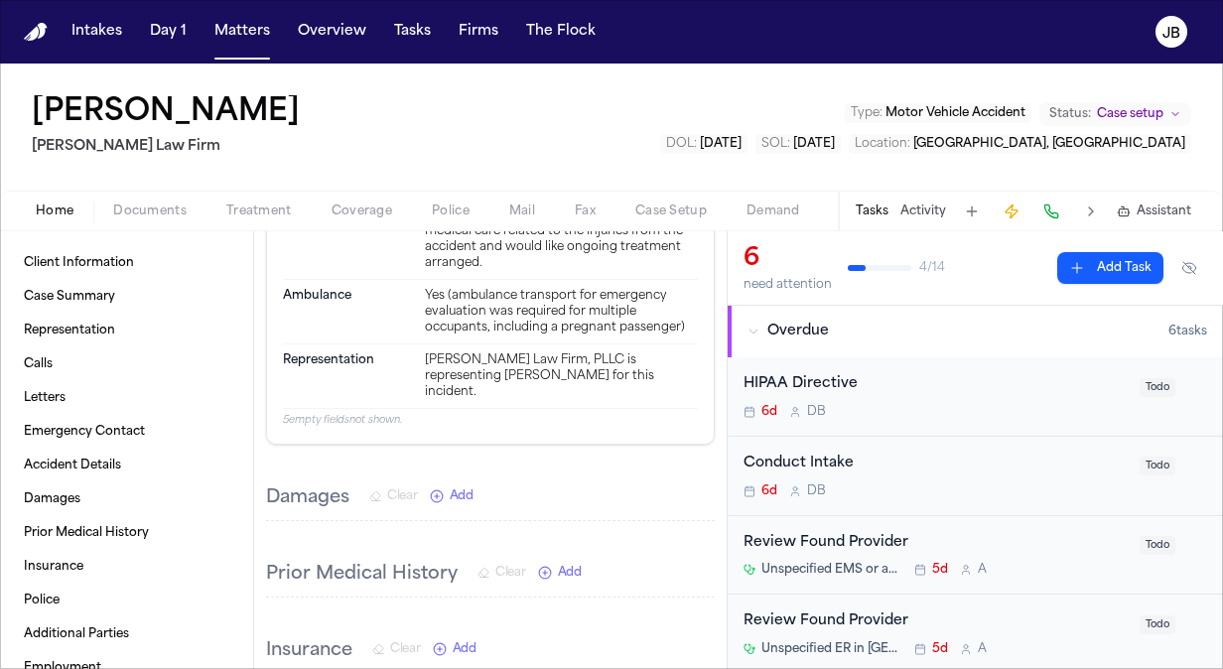
scroll to position [1880, 0]
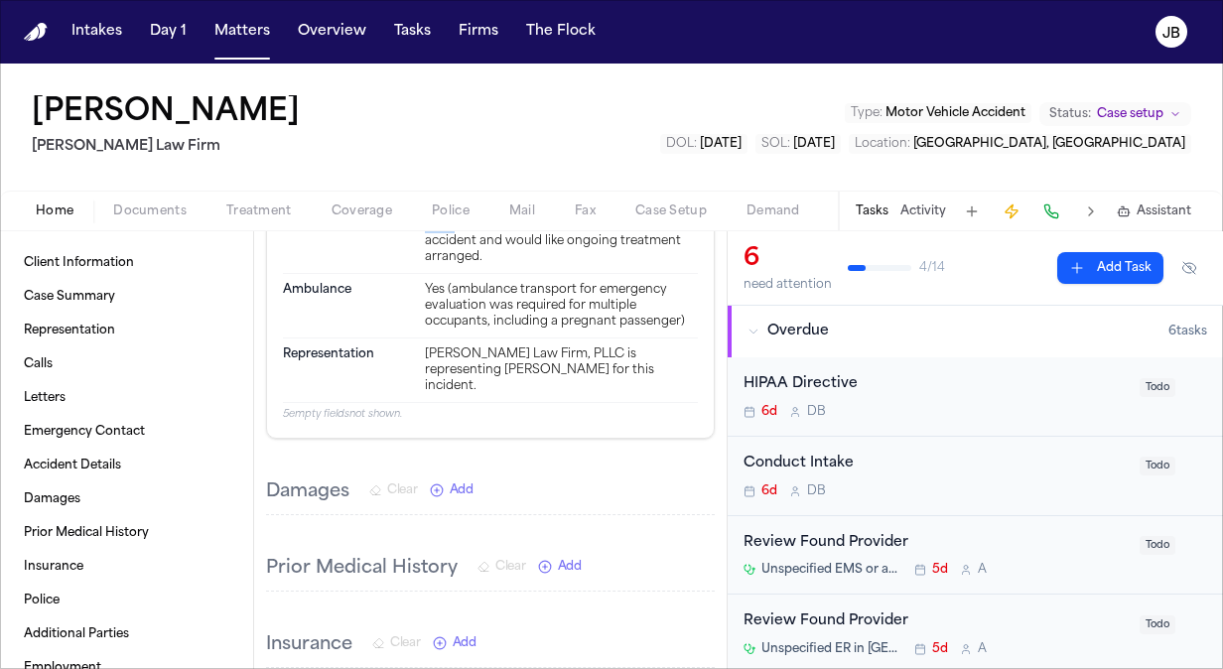
drag, startPoint x: 422, startPoint y: 304, endPoint x: 709, endPoint y: 369, distance: 294.3
drag, startPoint x: 709, startPoint y: 369, endPoint x: 674, endPoint y: 345, distance: 42.1
click at [674, 185] on div "[PERSON_NAME] experienced neck and [MEDICAL_DATA] following the collision and i…" at bounding box center [561, 161] width 273 height 48
click at [677, 185] on div "[PERSON_NAME] experienced neck and [MEDICAL_DATA] following the collision and i…" at bounding box center [561, 161] width 273 height 48
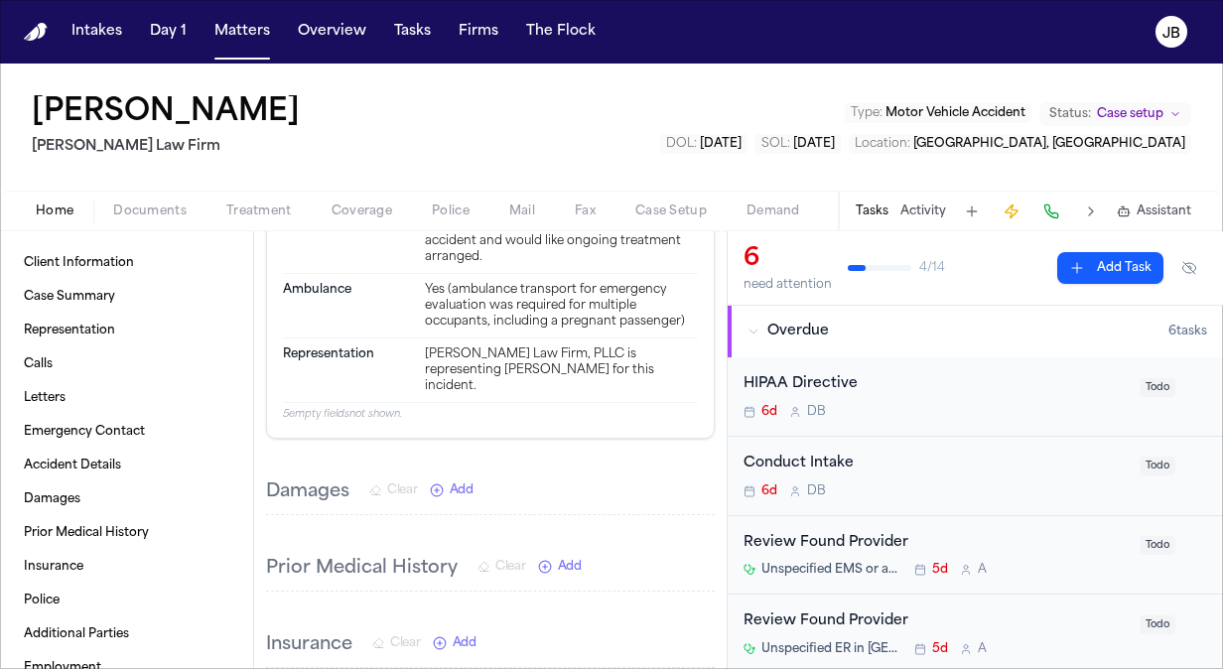
drag, startPoint x: 677, startPoint y: 339, endPoint x: 431, endPoint y: 306, distance: 248.4
click at [431, 185] on div "[PERSON_NAME] experienced neck and [MEDICAL_DATA] following the collision and i…" at bounding box center [561, 161] width 273 height 48
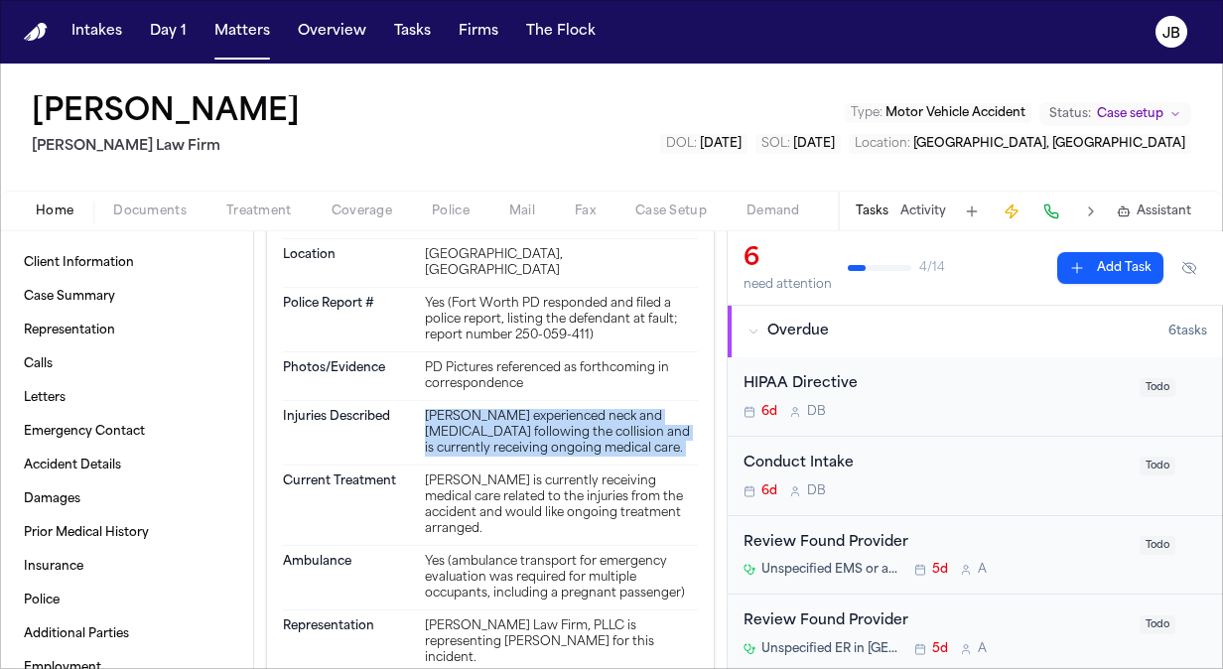
scroll to position [1602, 0]
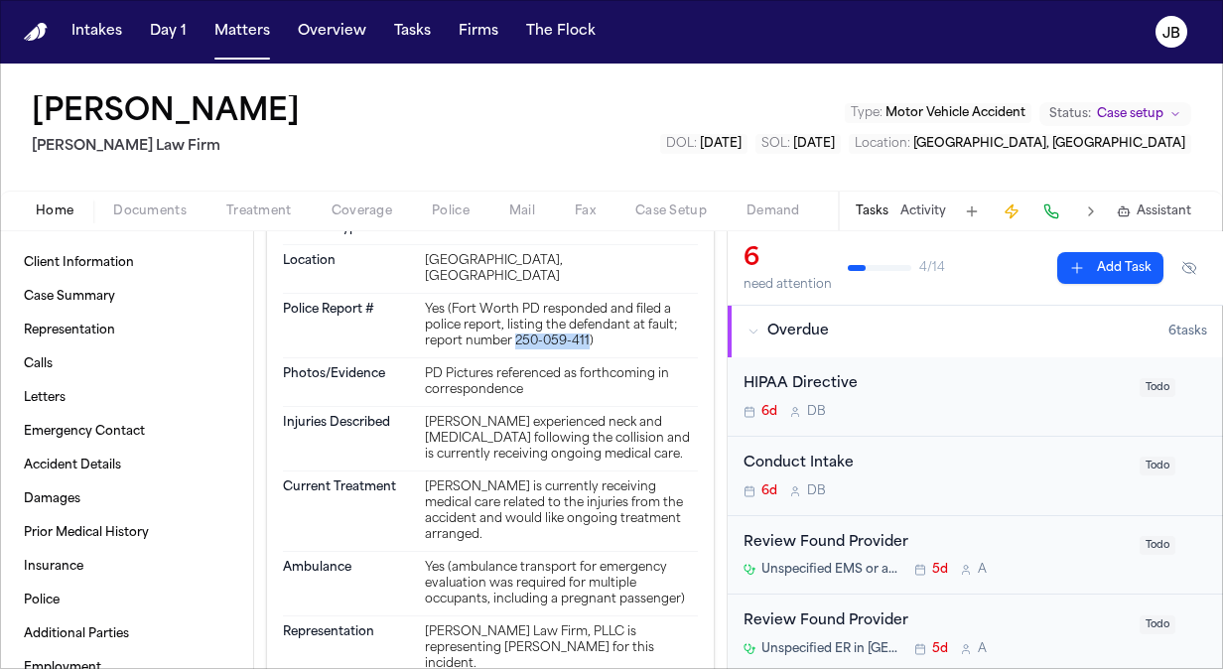
drag, startPoint x: 584, startPoint y: 505, endPoint x: 510, endPoint y: 510, distance: 73.6
click at [510, 349] on div "Yes (Fort Worth PD responded and filed a police report, listing the defendant a…" at bounding box center [561, 326] width 273 height 48
copy div "[PHONE_NUMBER]"
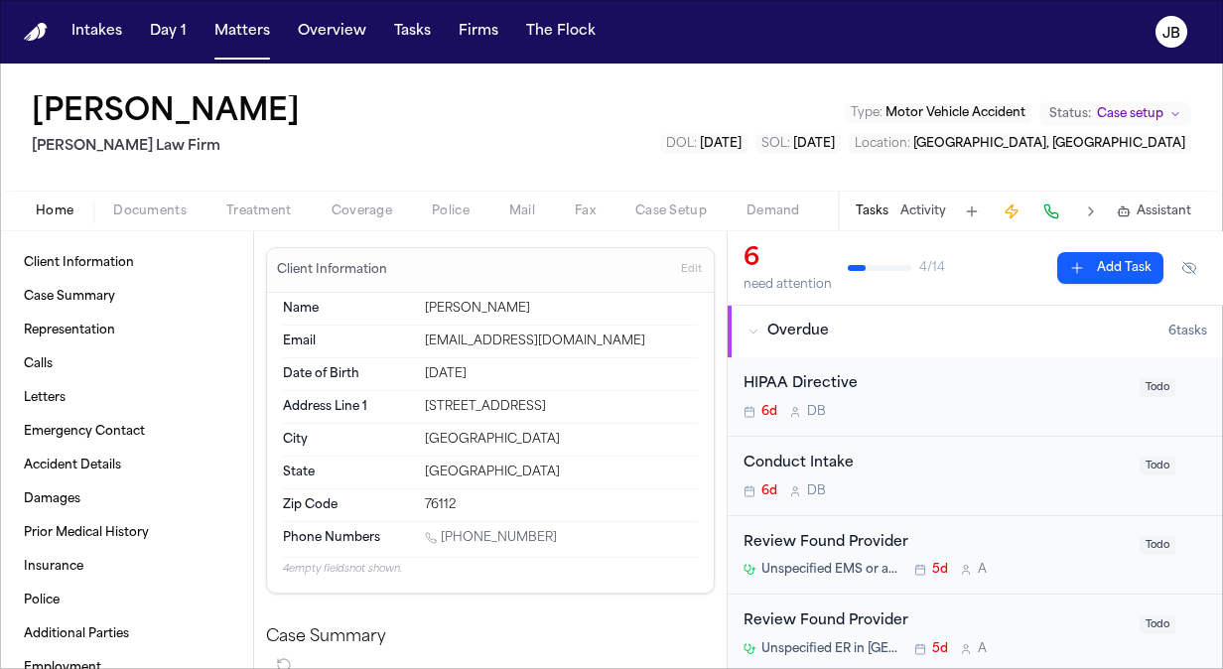
click at [565, 401] on div "[STREET_ADDRESS]" at bounding box center [561, 407] width 273 height 16
drag, startPoint x: 565, startPoint y: 396, endPoint x: 416, endPoint y: 411, distance: 149.7
click at [416, 411] on div "Address Line 1 [STREET_ADDRESS]" at bounding box center [490, 407] width 415 height 33
copy div "[STREET_ADDRESS]"
click at [231, 42] on button "Matters" at bounding box center [241, 32] width 71 height 36
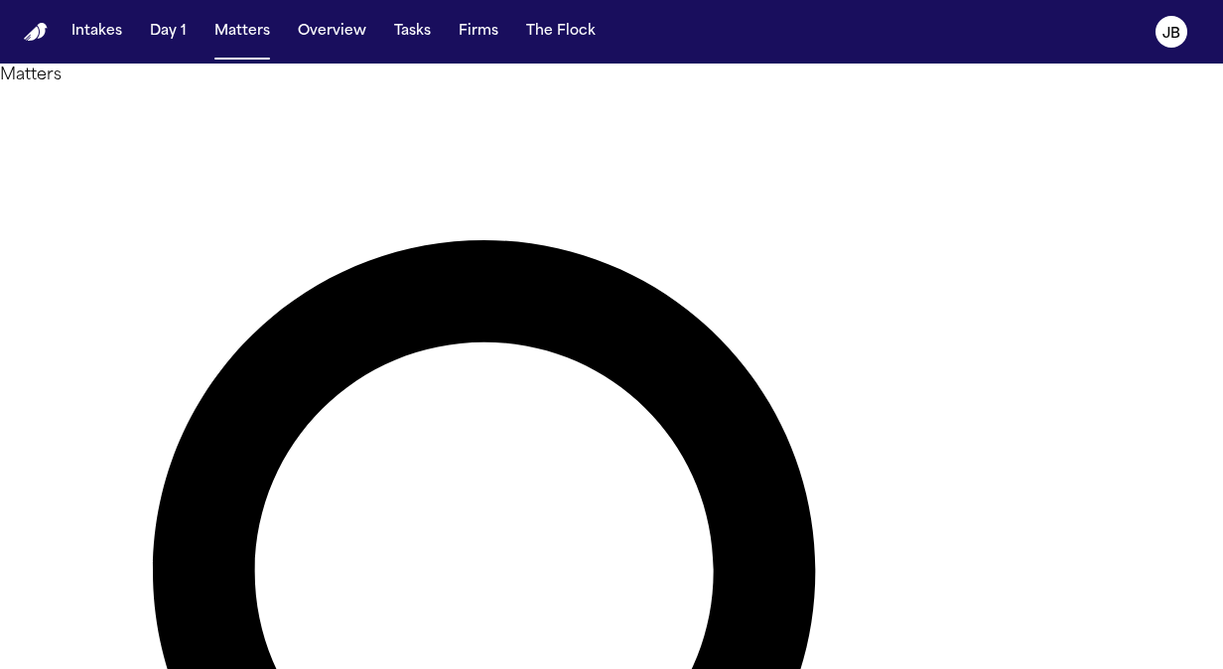
drag, startPoint x: 473, startPoint y: 107, endPoint x: 224, endPoint y: 88, distance: 248.9
type input "*****"
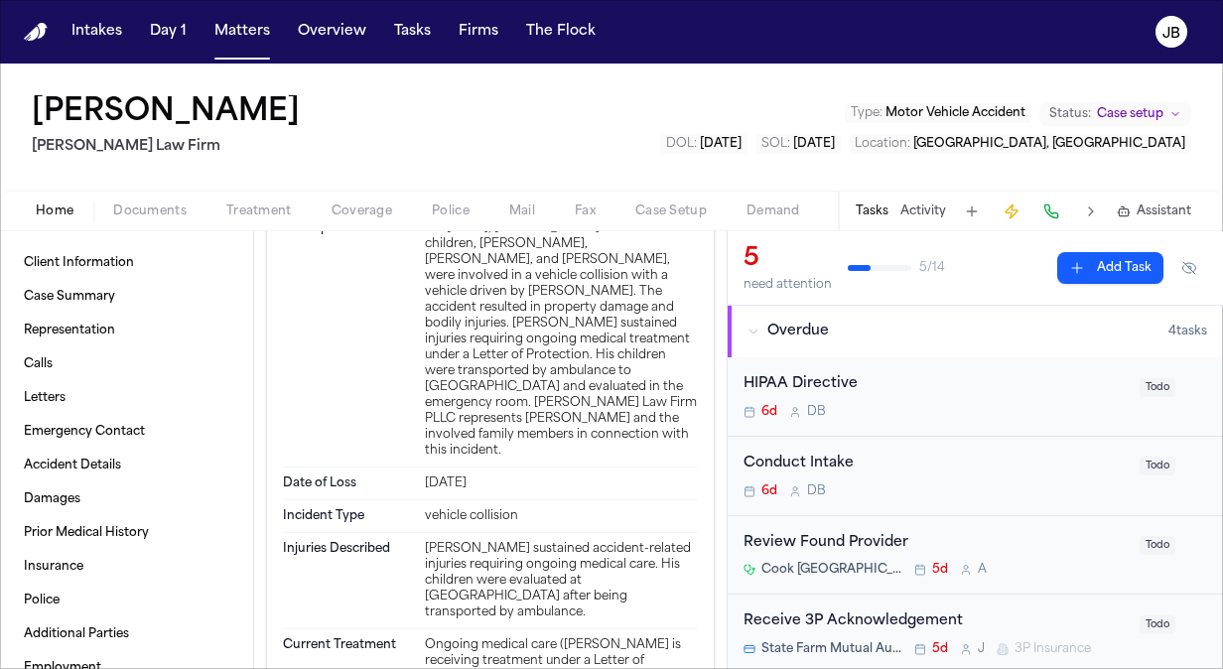
scroll to position [1134, 0]
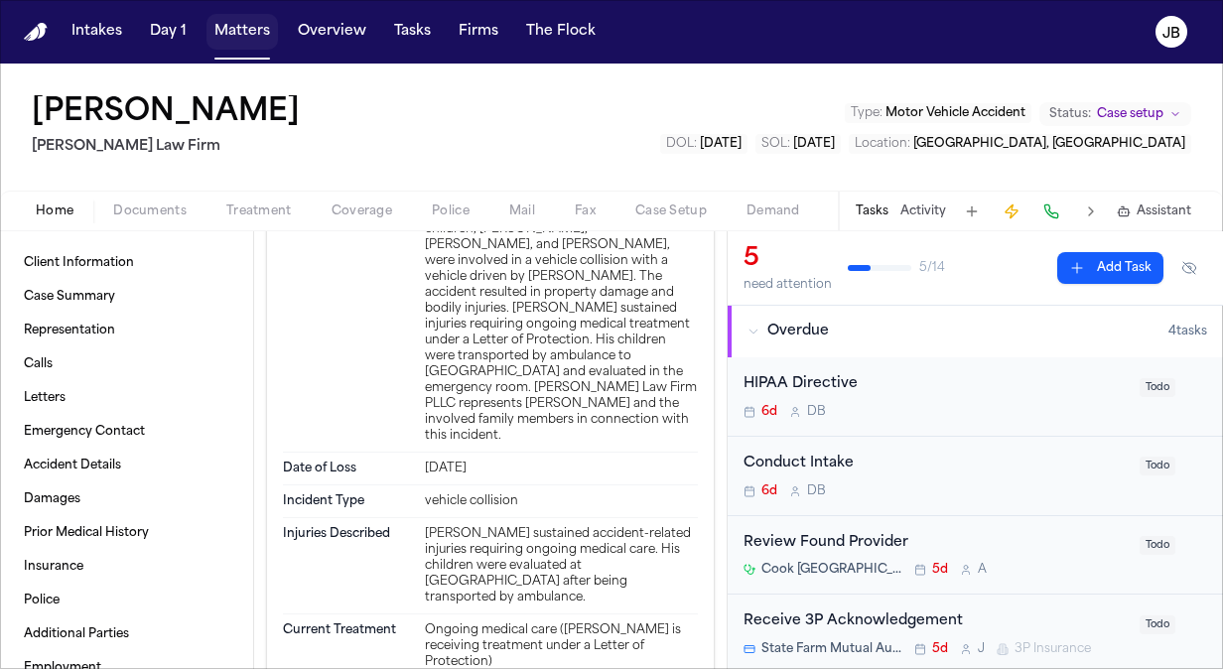
click at [231, 39] on button "Matters" at bounding box center [241, 32] width 71 height 36
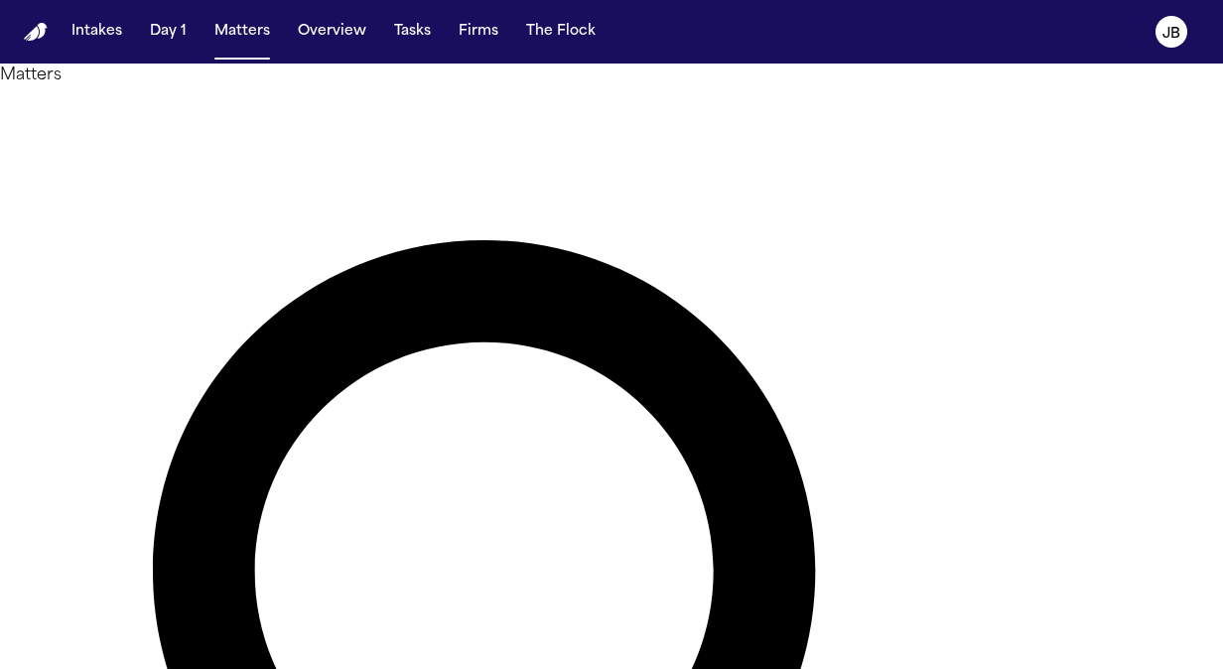
drag, startPoint x: 431, startPoint y: 133, endPoint x: 212, endPoint y: 116, distance: 219.1
type input "*"
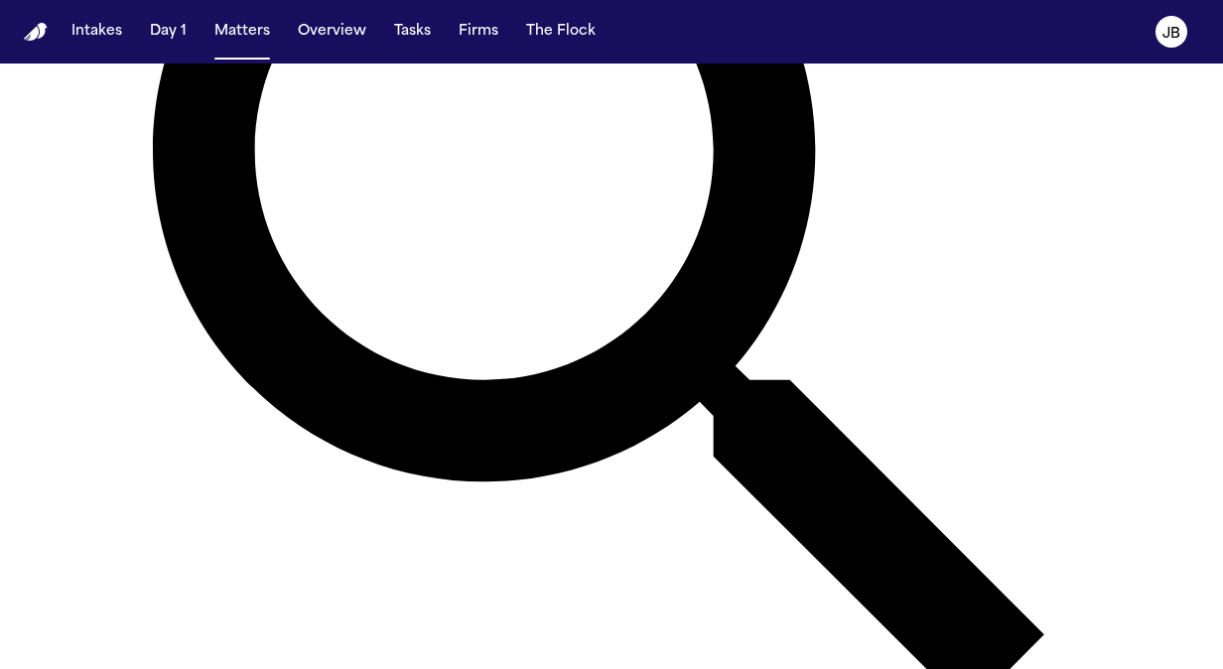
scroll to position [414, 0]
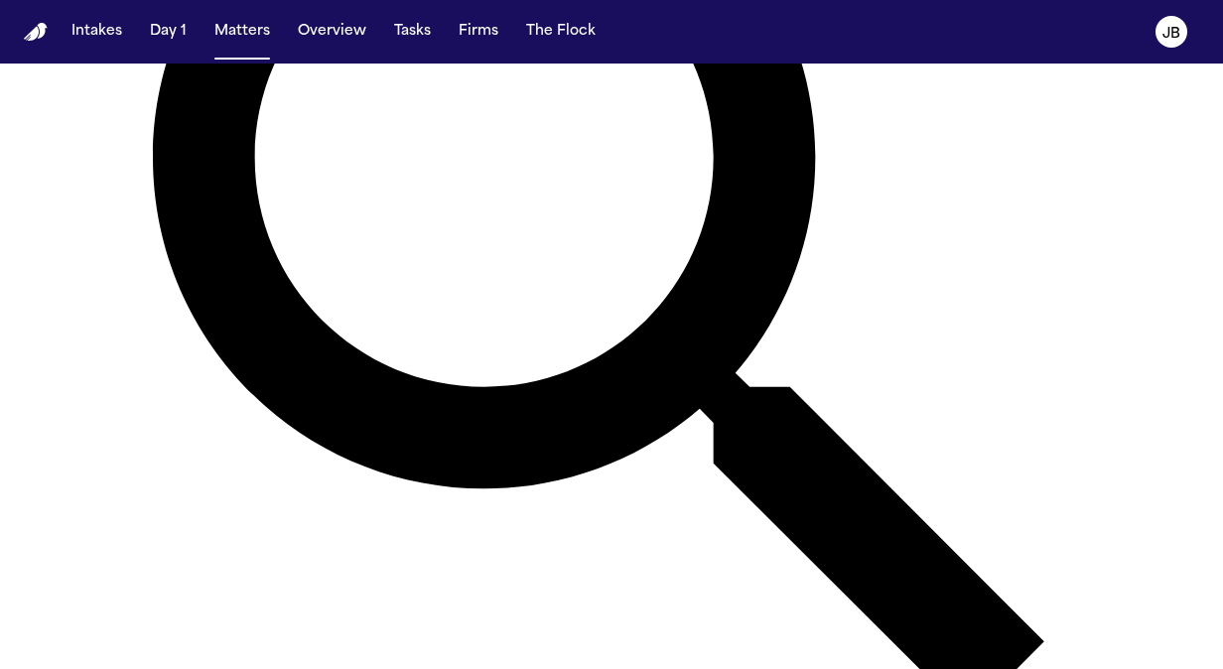
type input "****"
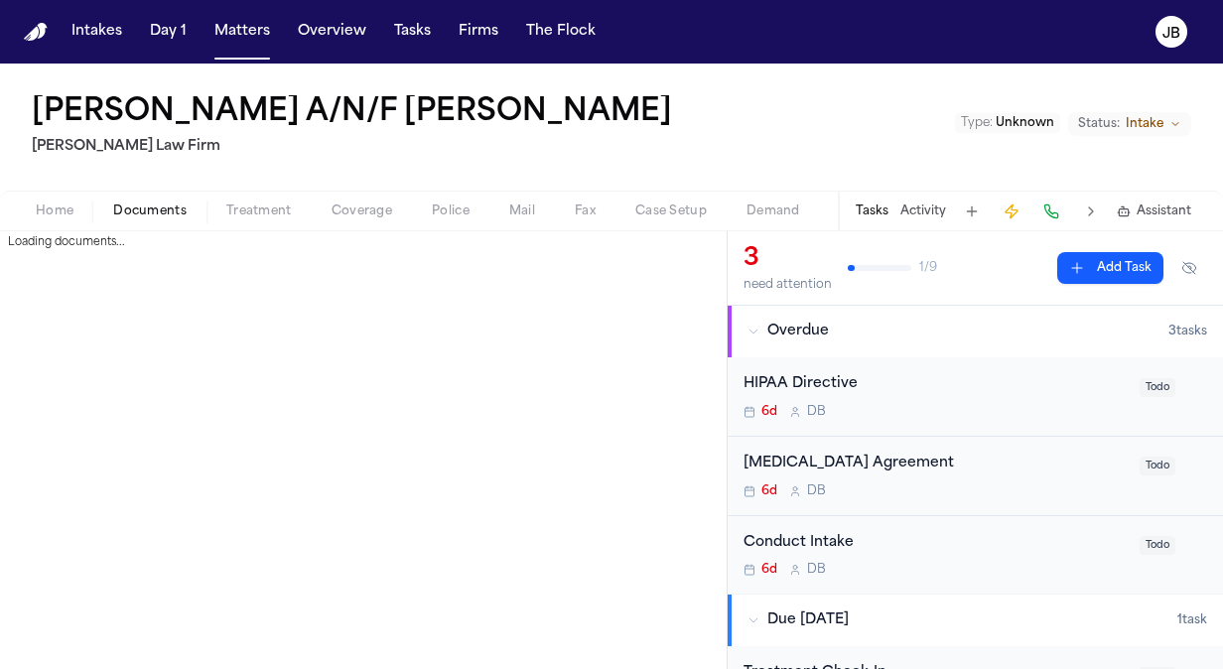
click at [135, 217] on span "Documents" at bounding box center [149, 212] width 73 height 16
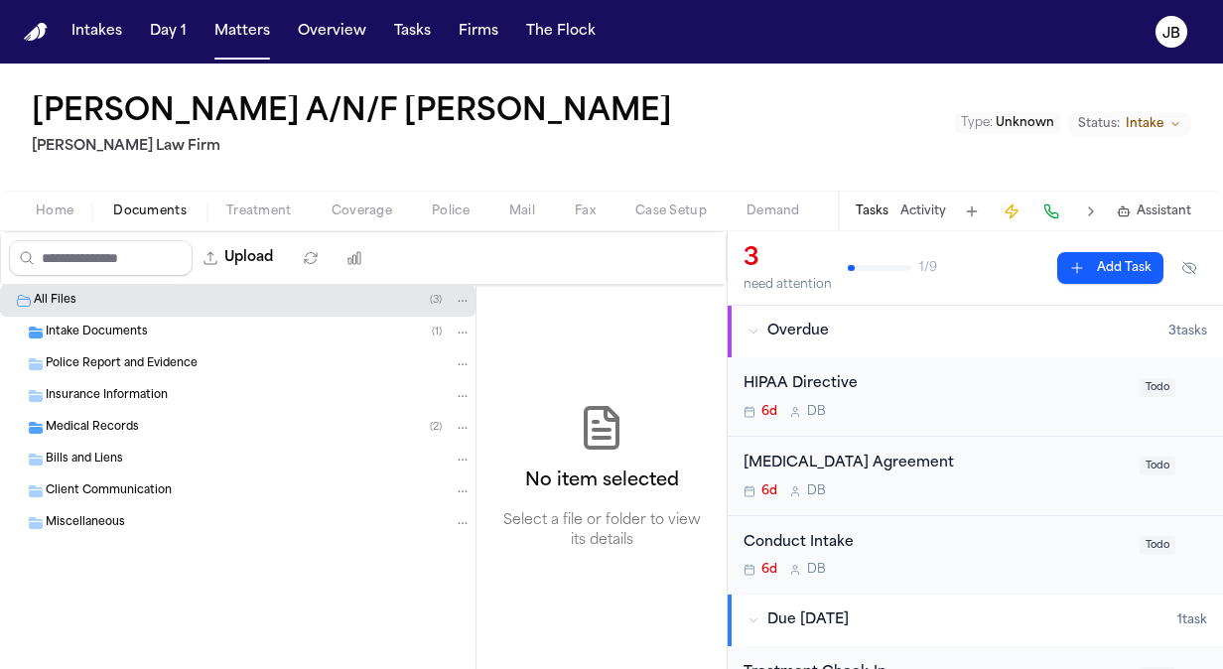
click at [151, 330] on div "Intake Documents ( 1 )" at bounding box center [259, 333] width 426 height 18
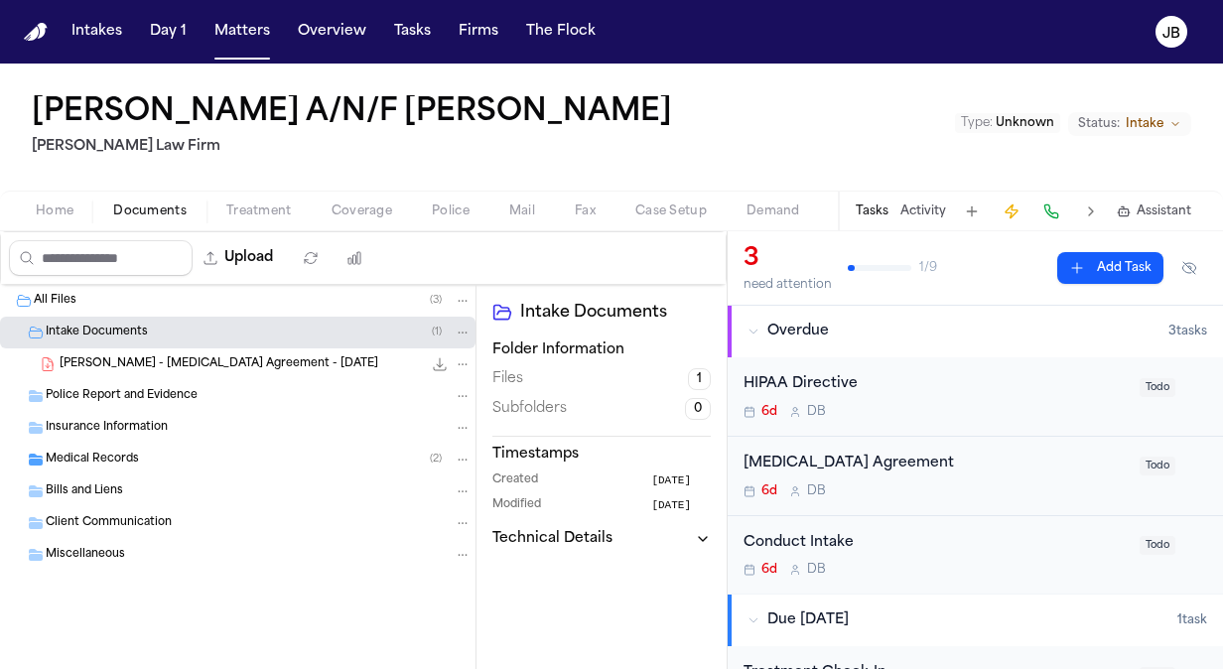
click at [313, 362] on div "[PERSON_NAME] - [MEDICAL_DATA] Agreement - [DATE] 1.2 MB • PDF" at bounding box center [266, 364] width 412 height 20
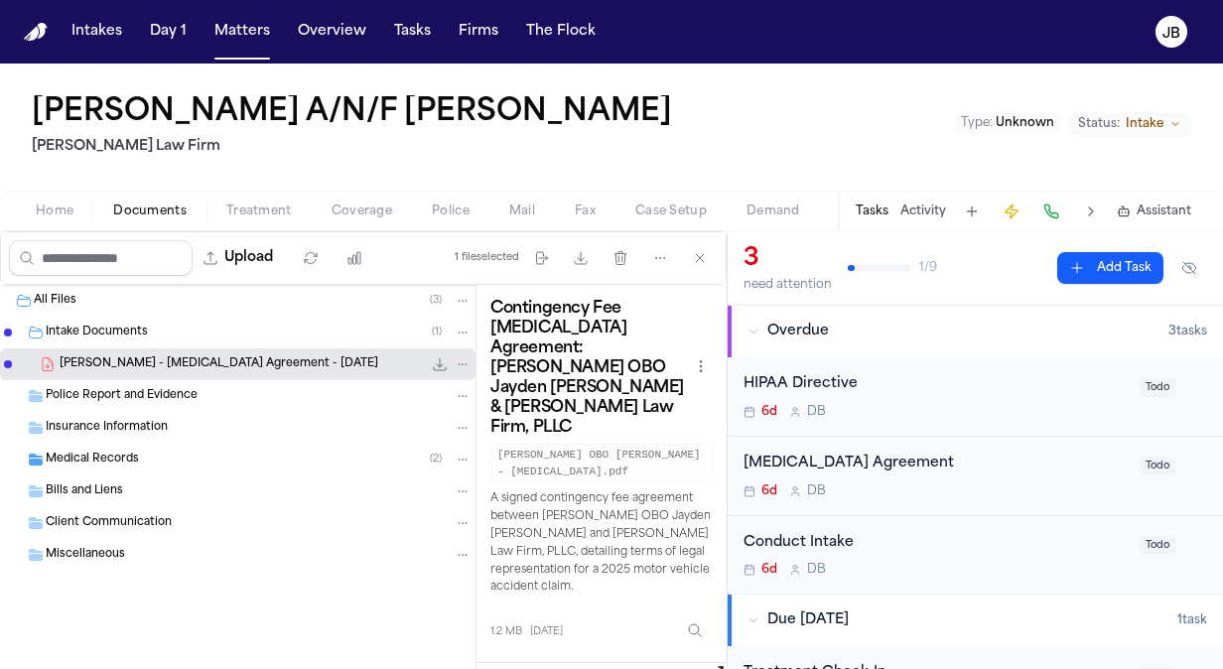
click at [45, 218] on span "Home" at bounding box center [55, 212] width 38 height 16
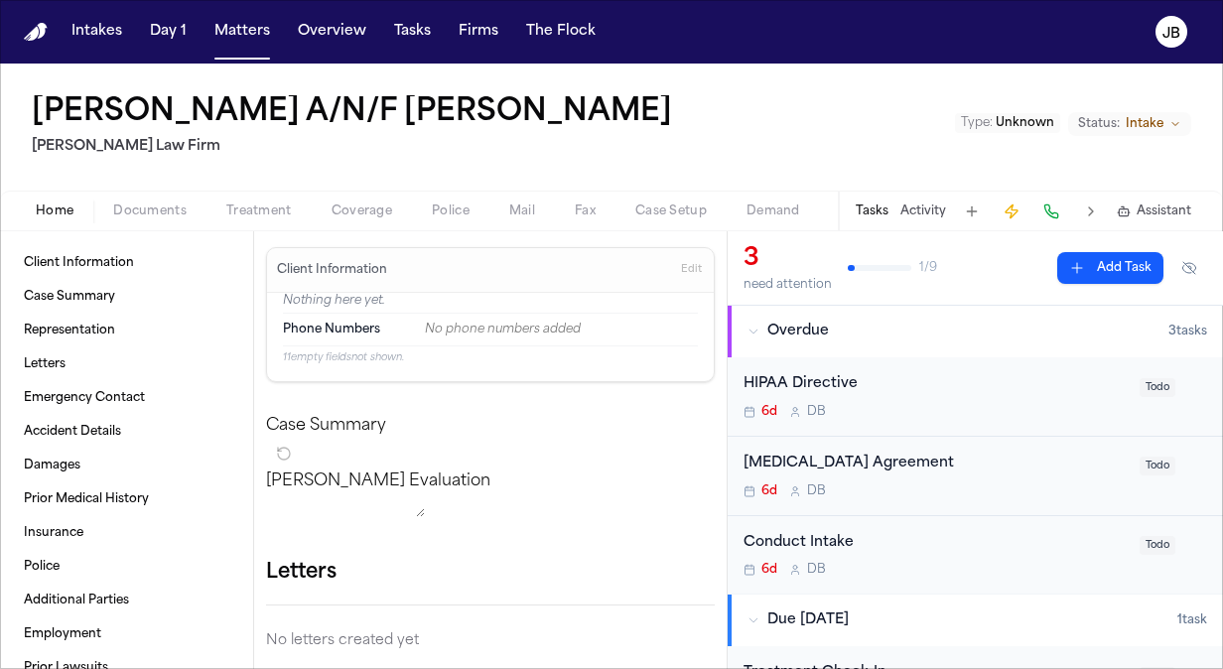
click at [681, 274] on span "Edit" at bounding box center [691, 270] width 21 height 14
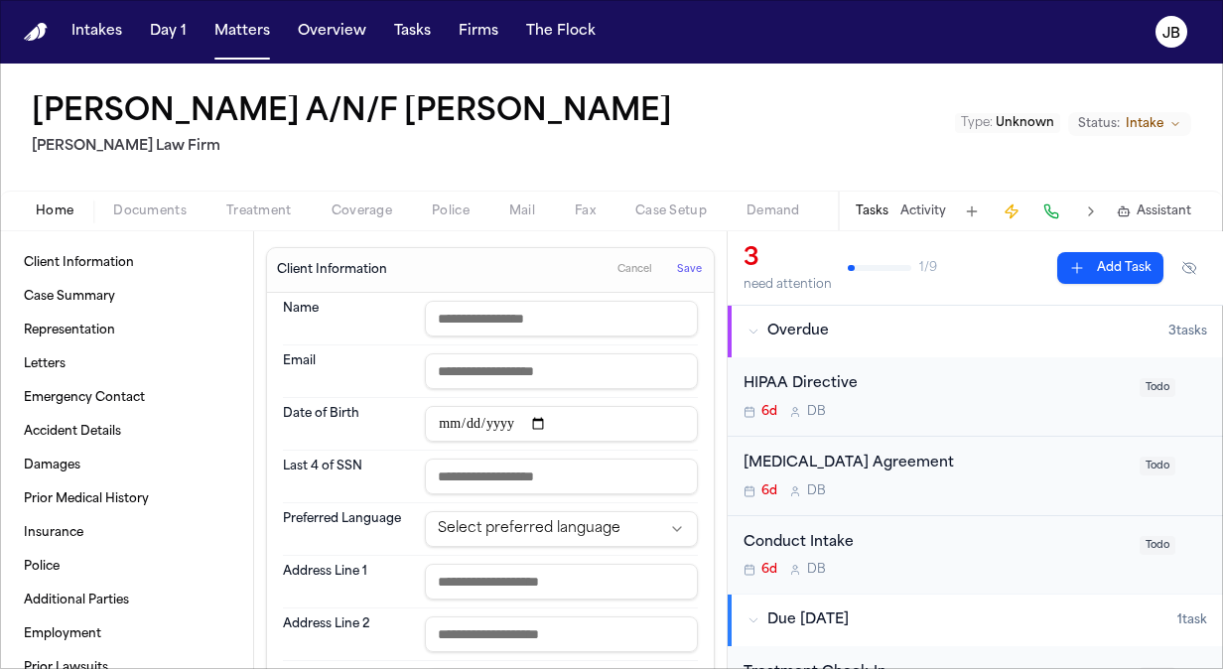
click at [480, 318] on input "text" at bounding box center [561, 319] width 273 height 36
type input "**********"
click at [678, 270] on span "Save" at bounding box center [689, 270] width 25 height 14
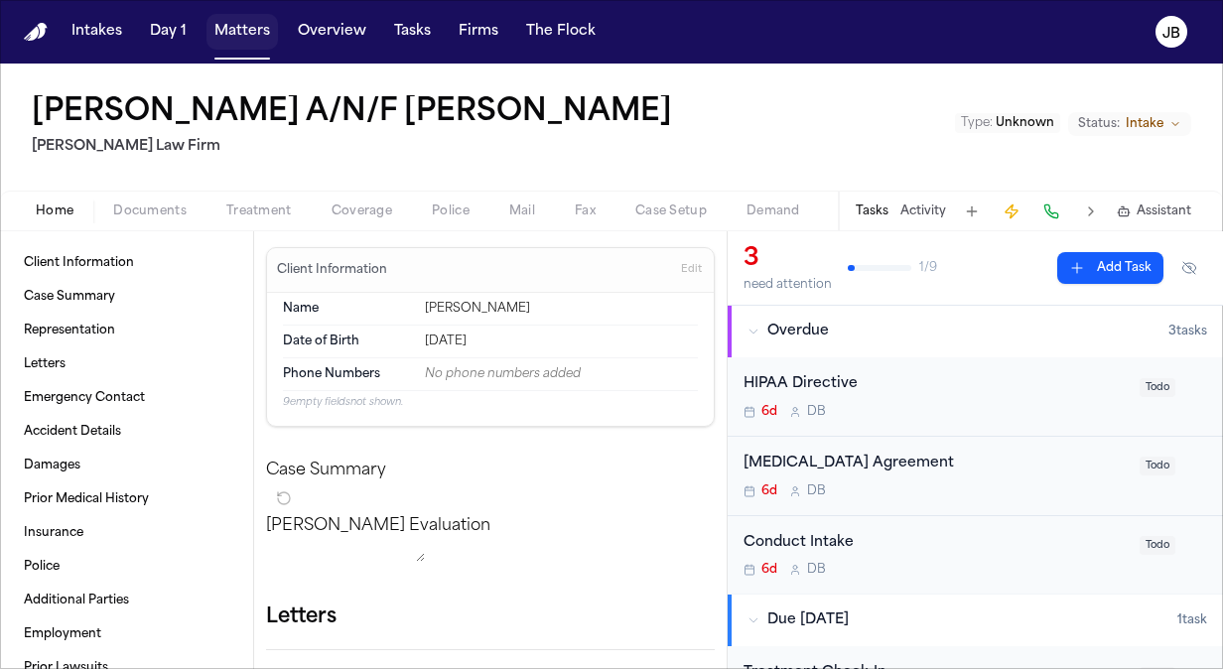
click at [223, 29] on button "Matters" at bounding box center [241, 32] width 71 height 36
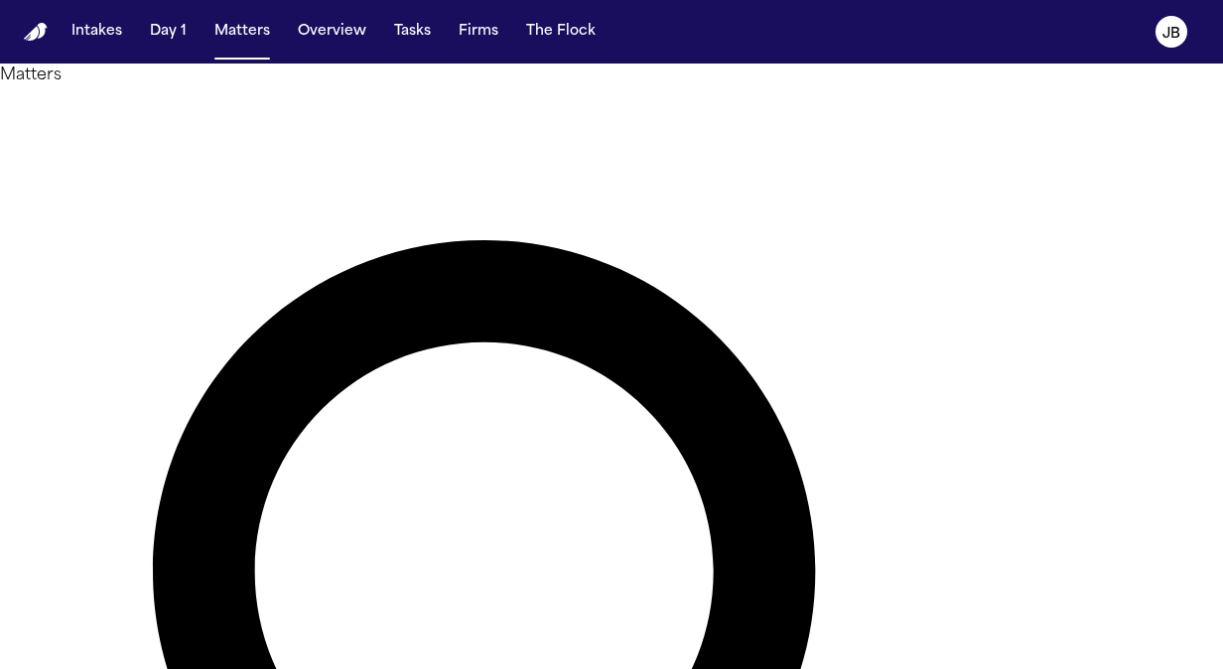
drag, startPoint x: 450, startPoint y: 120, endPoint x: 234, endPoint y: 119, distance: 215.4
type input "*****"
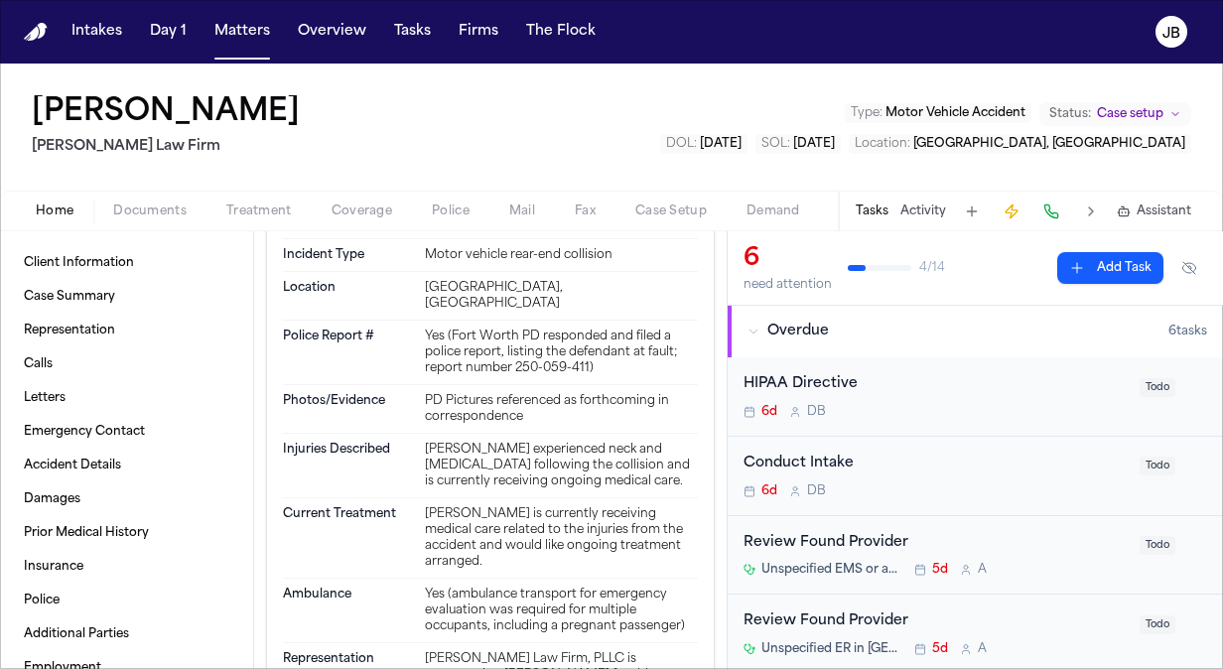
click at [1090, 265] on button "Add Task" at bounding box center [1110, 268] width 106 height 32
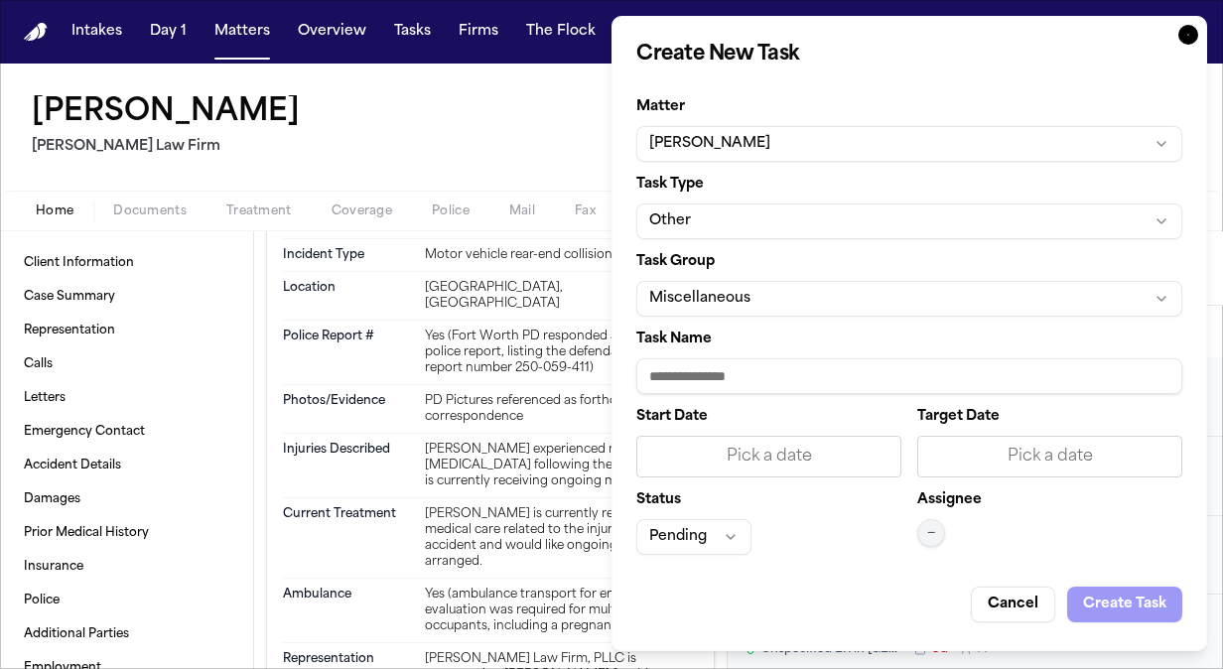
click at [698, 371] on input "Task Name" at bounding box center [909, 376] width 546 height 36
type input "*"
type input "**********"
click at [933, 530] on span "—" at bounding box center [931, 533] width 8 height 16
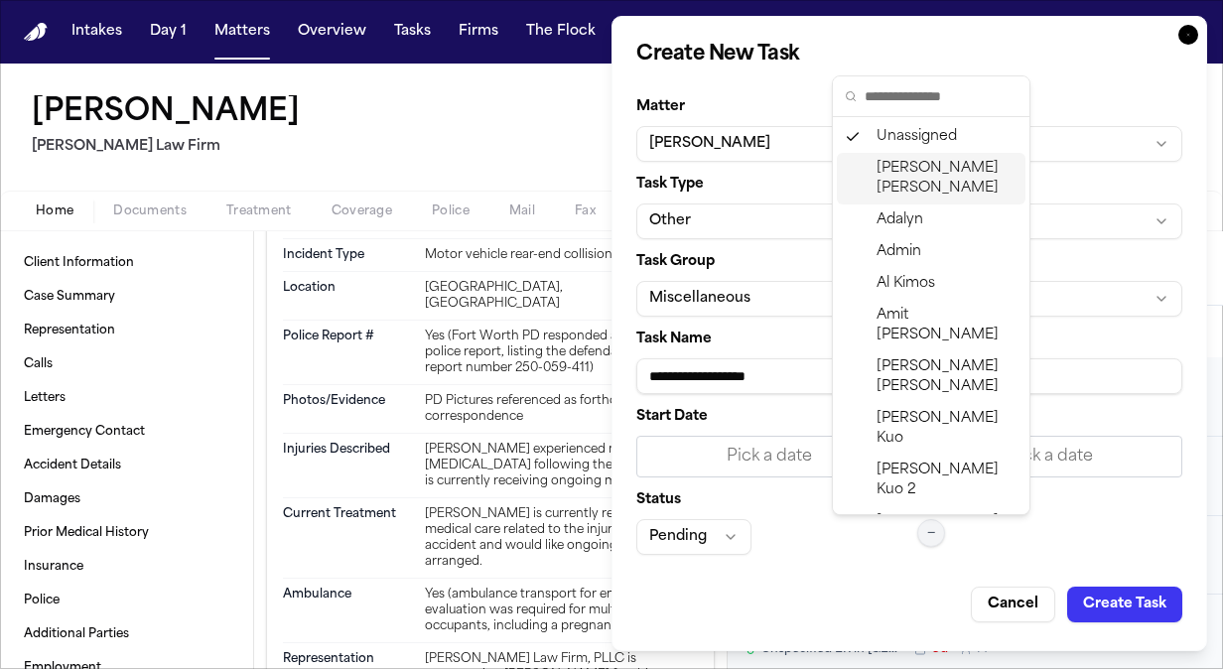
click at [957, 161] on span "[PERSON_NAME]" at bounding box center [947, 179] width 141 height 40
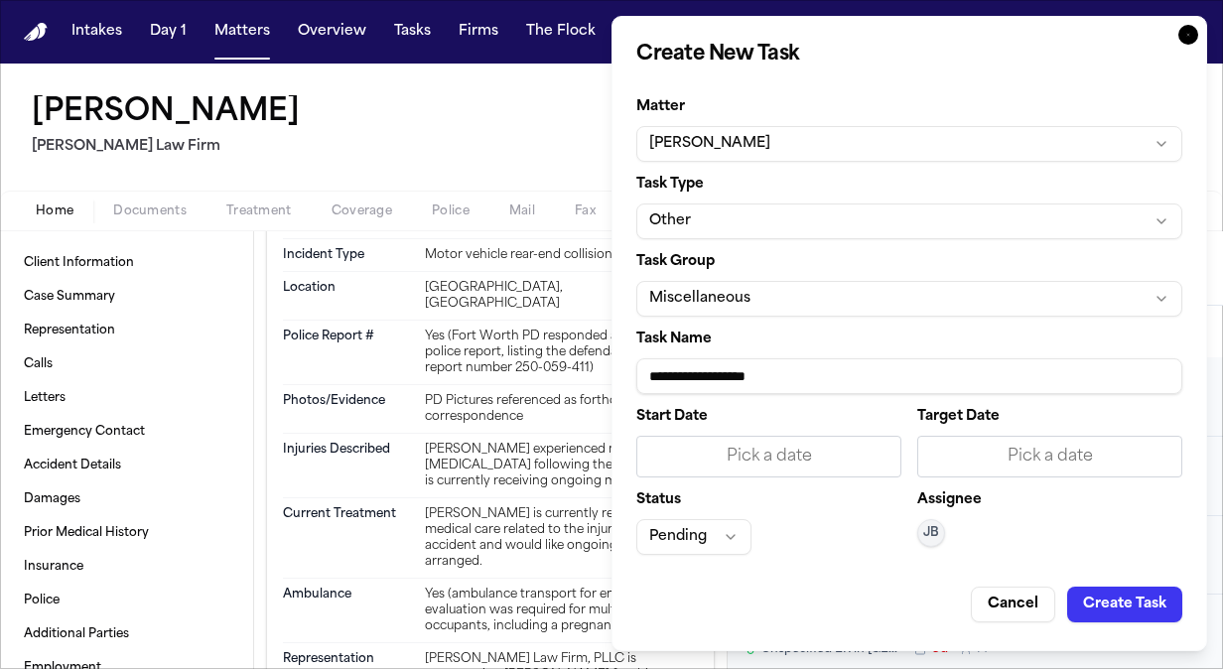
click at [1181, 32] on icon "button" at bounding box center [1188, 35] width 20 height 20
